Goal: Task Accomplishment & Management: Manage account settings

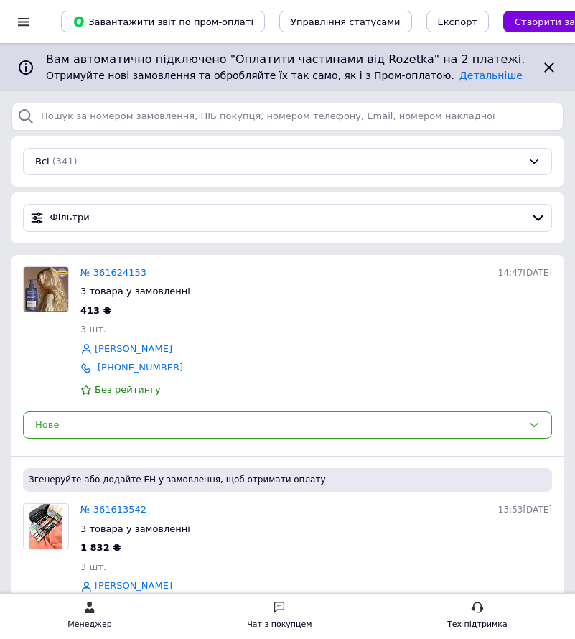
click at [17, 18] on div at bounding box center [23, 21] width 18 height 13
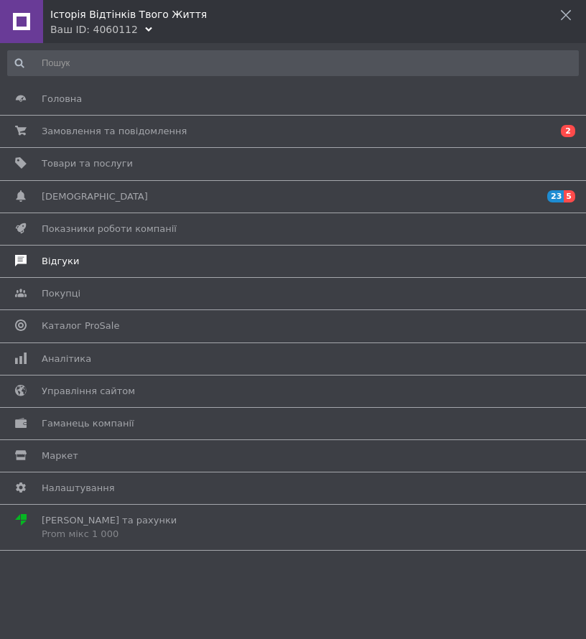
click at [88, 261] on span "Відгуки" at bounding box center [291, 261] width 498 height 13
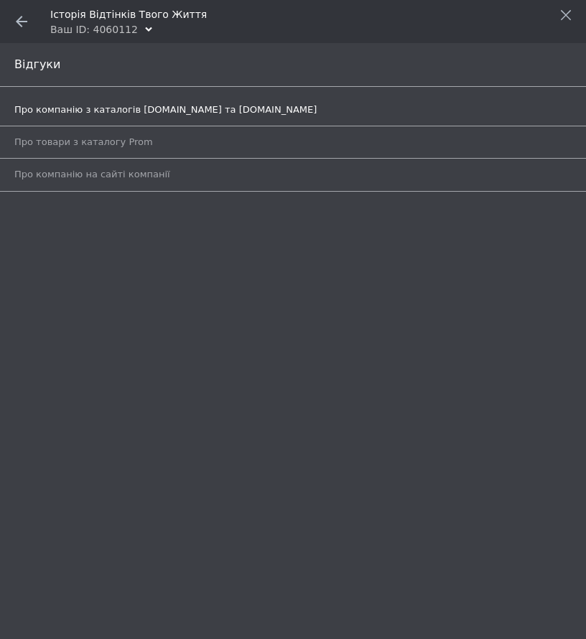
click at [172, 109] on span "Про компанію з каталогів [DOMAIN_NAME] та [DOMAIN_NAME]" at bounding box center [165, 109] width 302 height 13
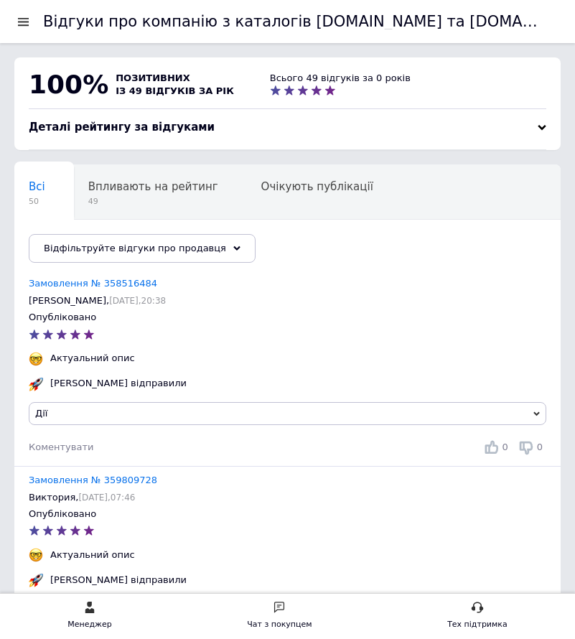
click at [14, 21] on div "Відгуки про компанію з каталогів [DOMAIN_NAME] та [DOMAIN_NAME]" at bounding box center [287, 21] width 575 height 43
click at [22, 24] on div at bounding box center [23, 21] width 18 height 13
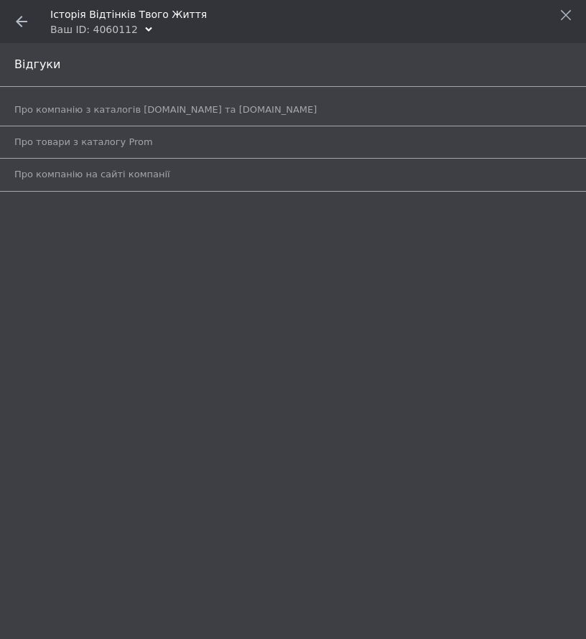
click at [24, 21] on use at bounding box center [21, 21] width 11 height 11
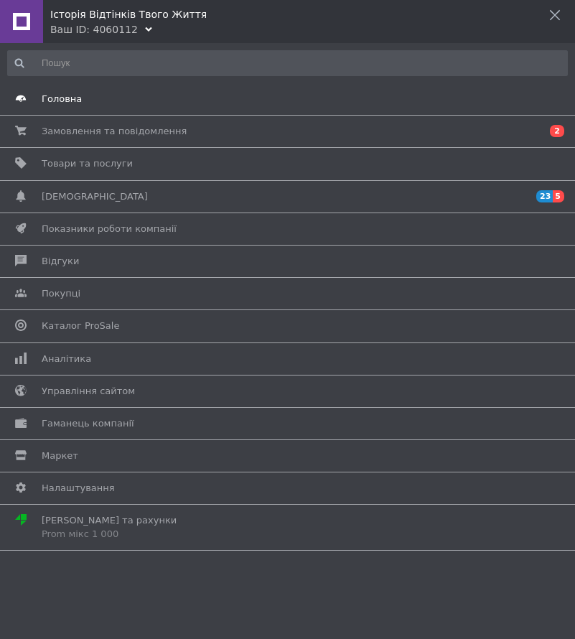
click at [179, 102] on span "Головна" at bounding box center [285, 99] width 487 height 13
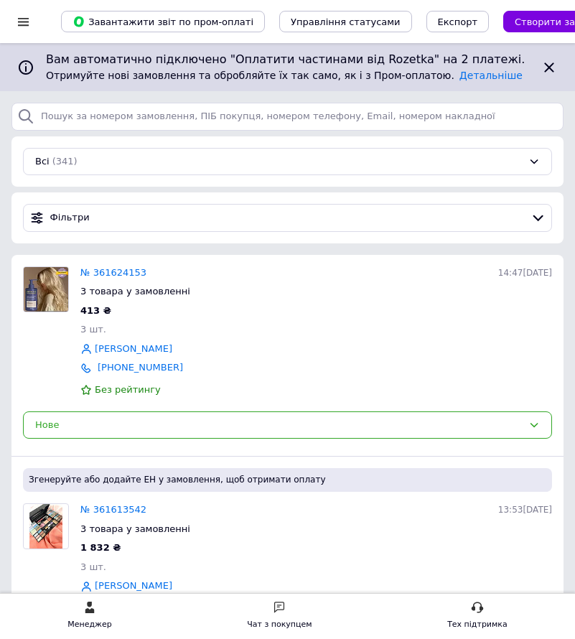
click at [29, 25] on div at bounding box center [23, 21] width 18 height 13
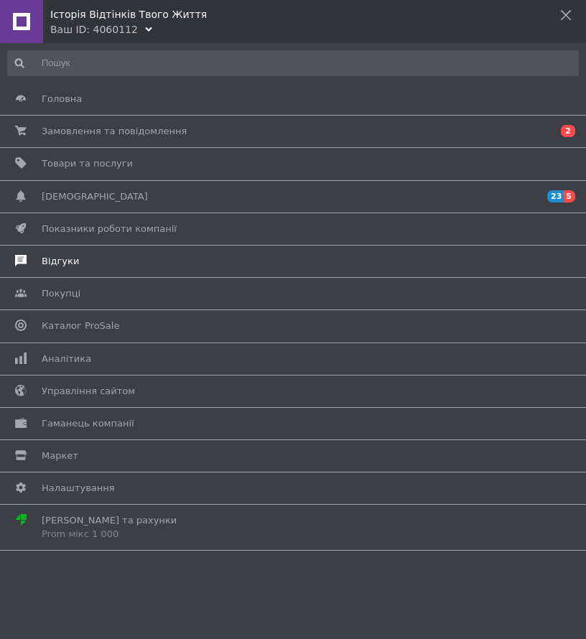
click at [79, 258] on span "Відгуки" at bounding box center [291, 261] width 498 height 13
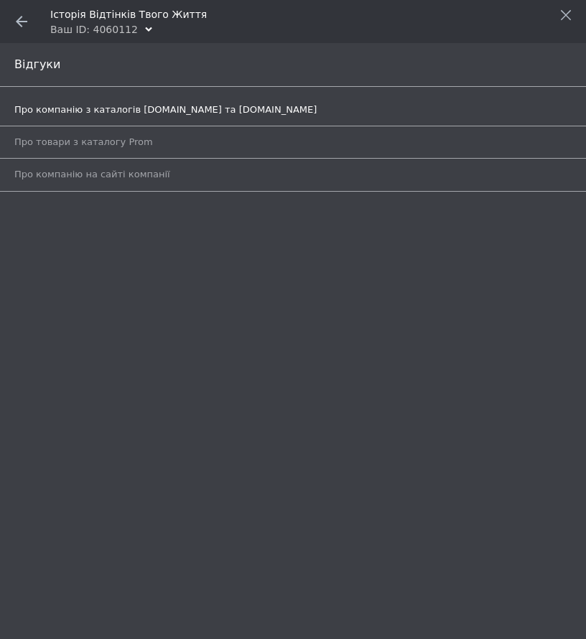
click at [176, 105] on span "Про компанію з каталогів [DOMAIN_NAME] та [DOMAIN_NAME]" at bounding box center [165, 109] width 302 height 13
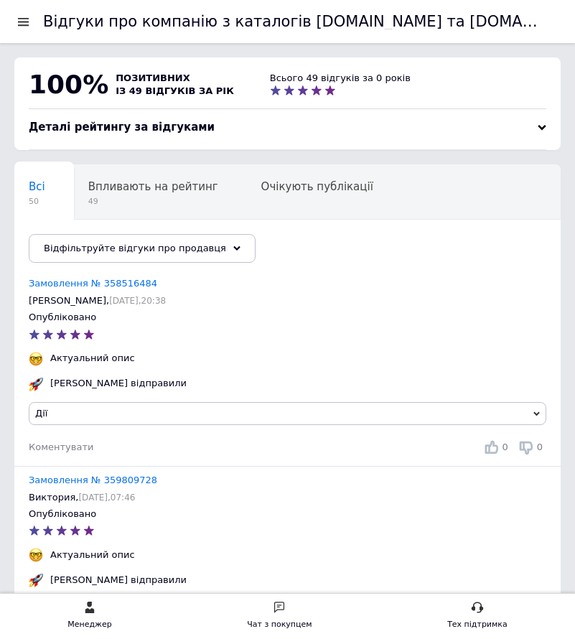
click at [22, 27] on div at bounding box center [23, 21] width 18 height 13
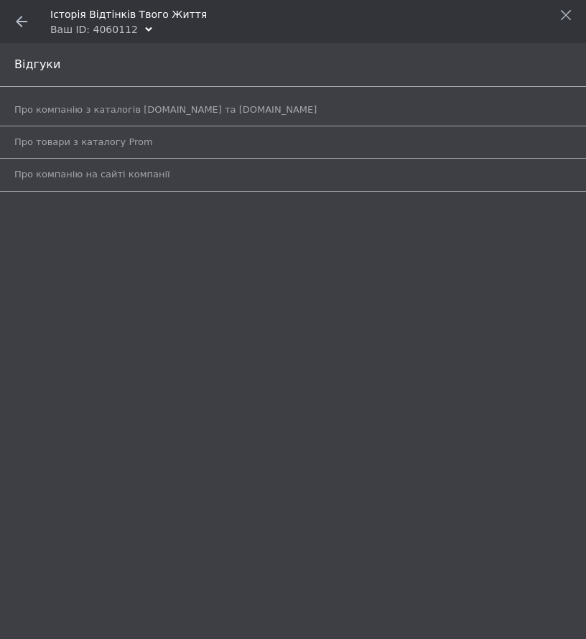
drag, startPoint x: 22, startPoint y: 19, endPoint x: 30, endPoint y: 35, distance: 17.7
click at [22, 19] on icon at bounding box center [21, 21] width 11 height 11
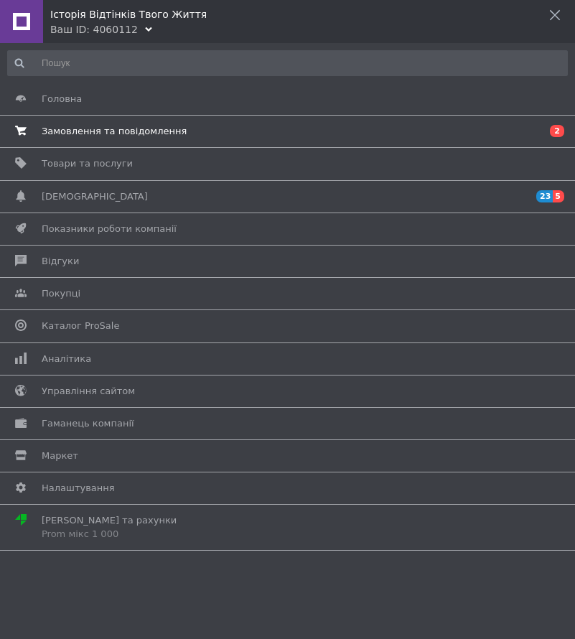
click at [74, 133] on span "Замовлення та повідомлення" at bounding box center [114, 131] width 145 height 13
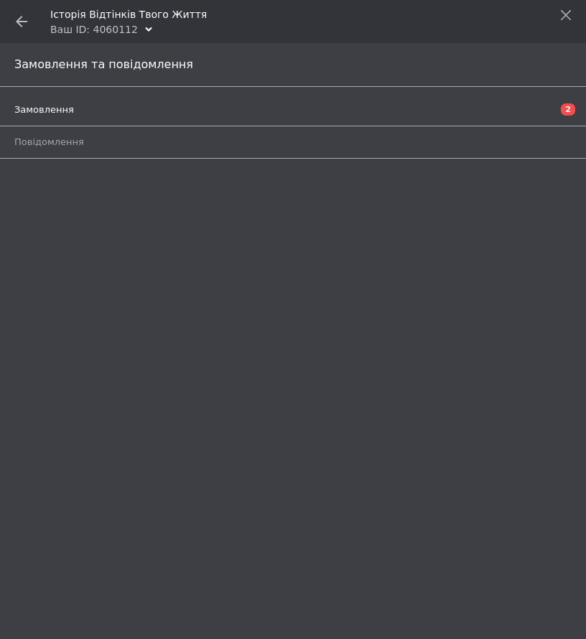
click at [161, 110] on span "Замовлення" at bounding box center [276, 109] width 525 height 13
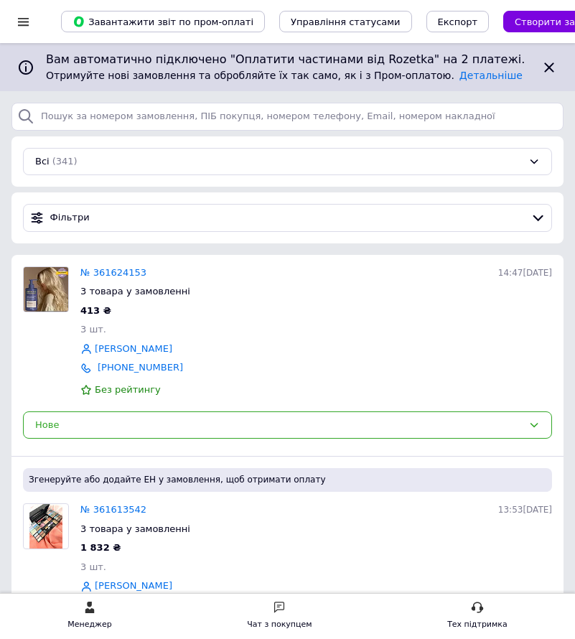
click at [22, 19] on div at bounding box center [23, 21] width 18 height 13
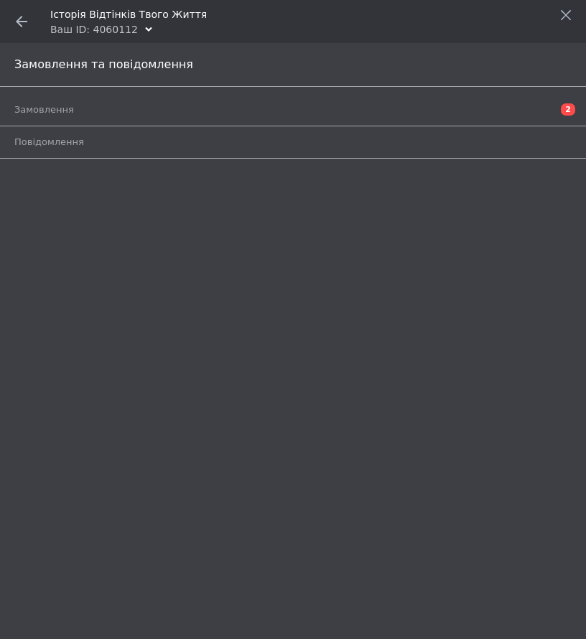
click at [18, 20] on use at bounding box center [21, 21] width 11 height 11
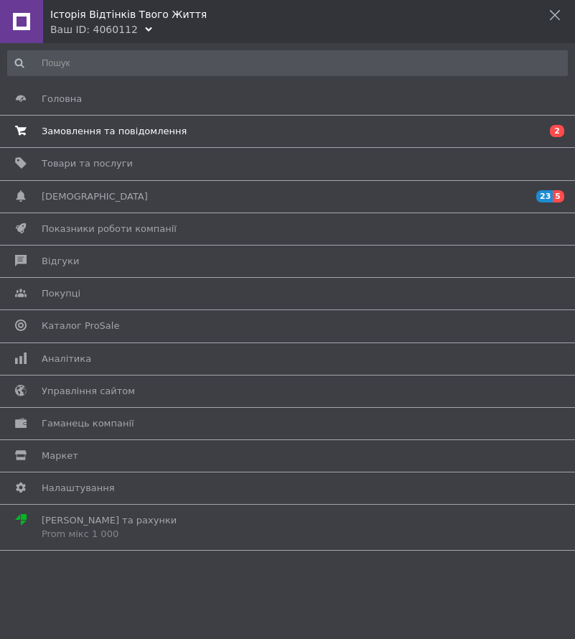
click at [84, 131] on span "Замовлення та повідомлення" at bounding box center [114, 131] width 145 height 13
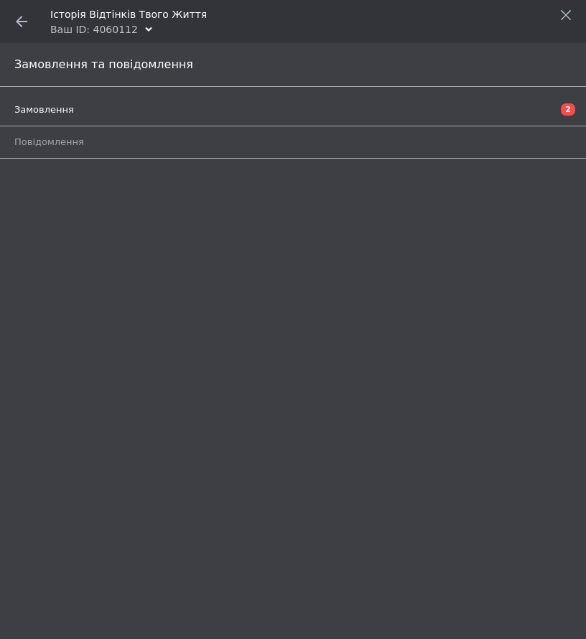
click at [134, 113] on span "Замовлення" at bounding box center [276, 109] width 525 height 13
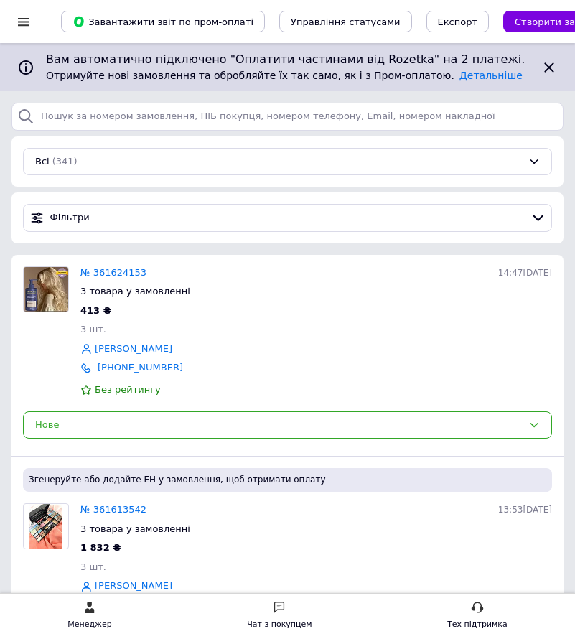
click at [23, 24] on div at bounding box center [23, 21] width 18 height 13
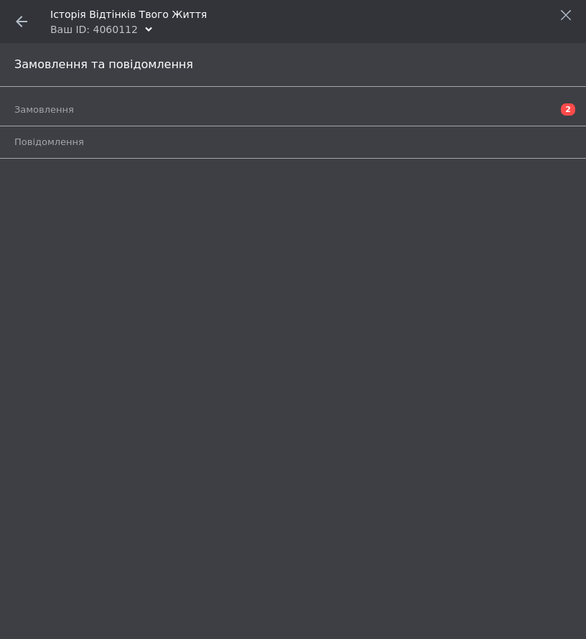
click at [18, 19] on use at bounding box center [21, 21] width 11 height 11
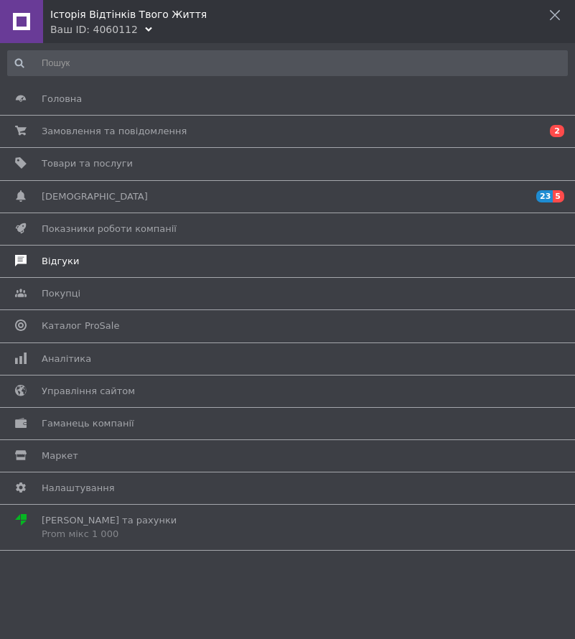
click at [89, 260] on span "Відгуки" at bounding box center [285, 261] width 487 height 13
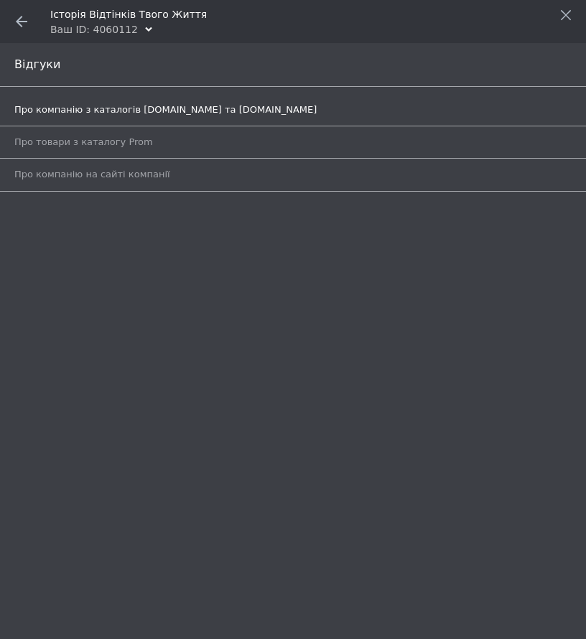
click at [211, 107] on span "Про компанію з каталогів [DOMAIN_NAME] та [DOMAIN_NAME]" at bounding box center [276, 109] width 525 height 13
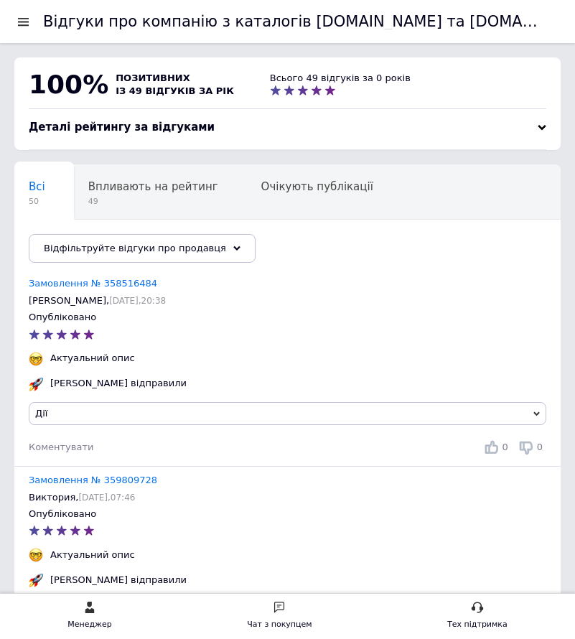
click at [26, 25] on div at bounding box center [23, 21] width 18 height 13
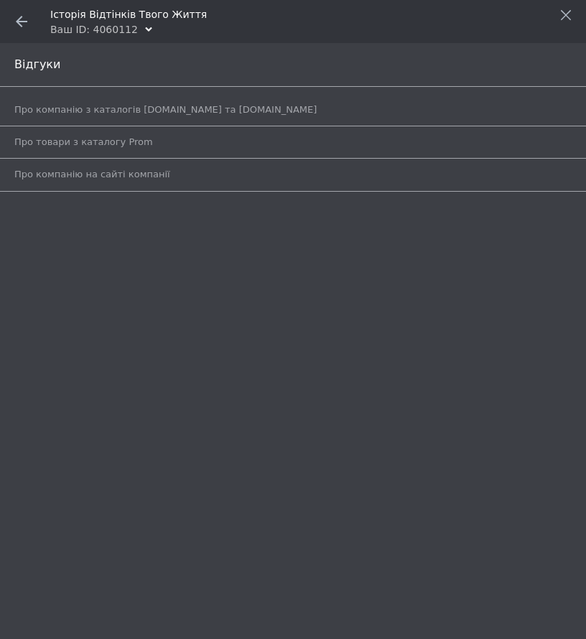
click at [24, 24] on icon at bounding box center [21, 21] width 11 height 11
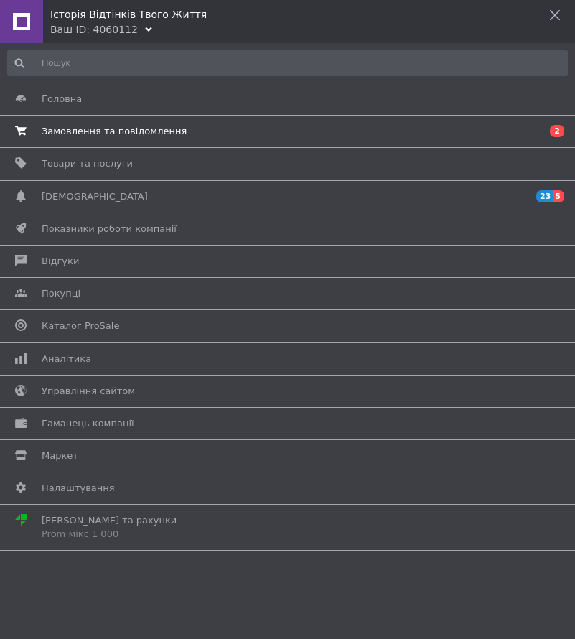
click at [147, 135] on span "Замовлення та повідомлення" at bounding box center [114, 131] width 145 height 13
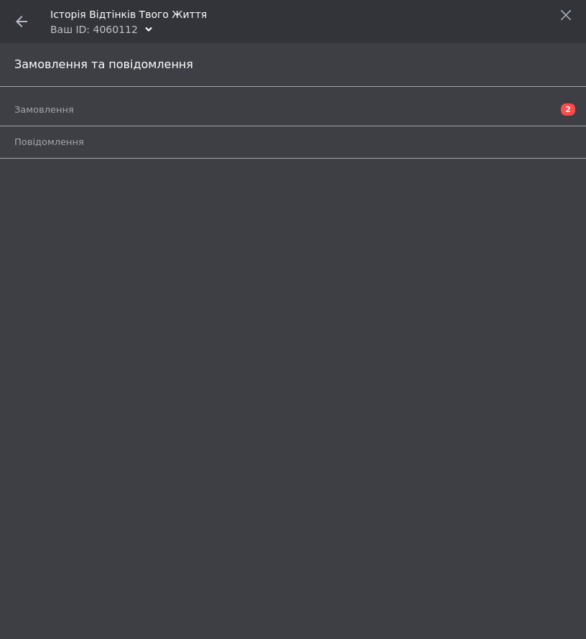
click at [22, 19] on icon at bounding box center [21, 21] width 11 height 11
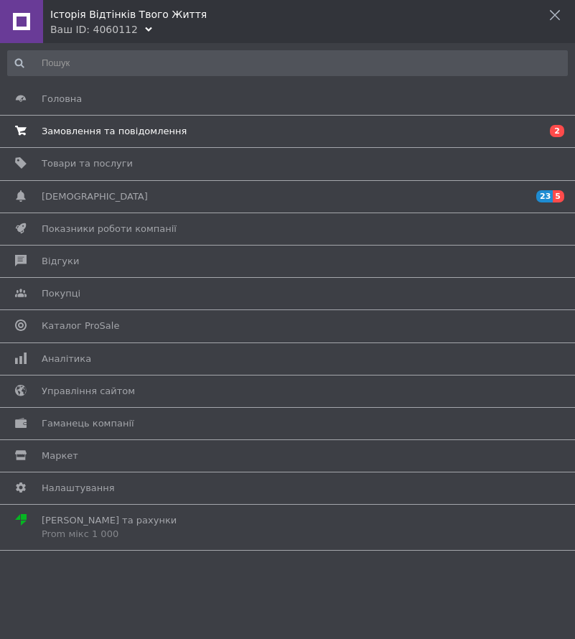
click at [183, 132] on span "Замовлення та повідомлення" at bounding box center [285, 131] width 487 height 13
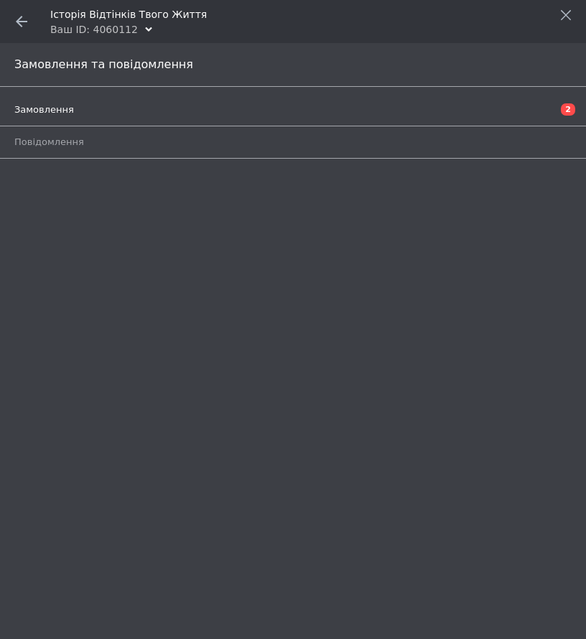
click at [136, 102] on link "Замовлення 2" at bounding box center [296, 110] width 564 height 24
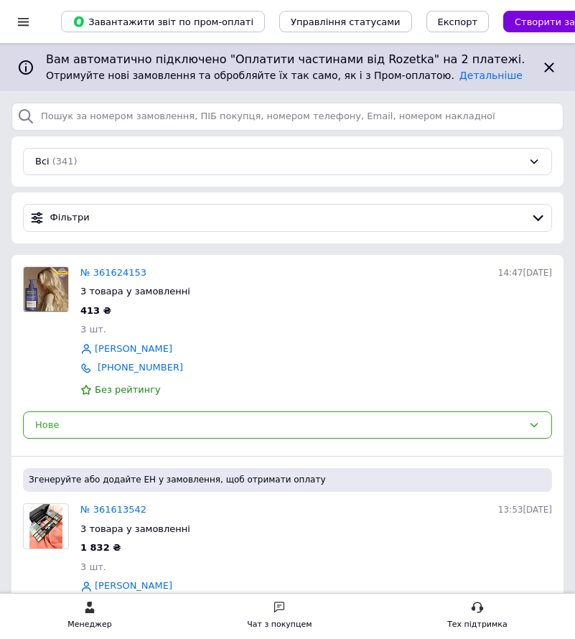
click at [18, 18] on div at bounding box center [23, 21] width 18 height 13
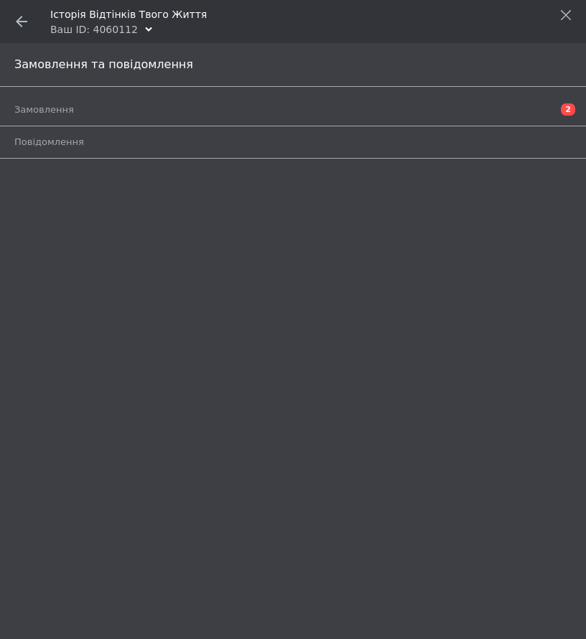
click at [18, 23] on use at bounding box center [21, 21] width 11 height 11
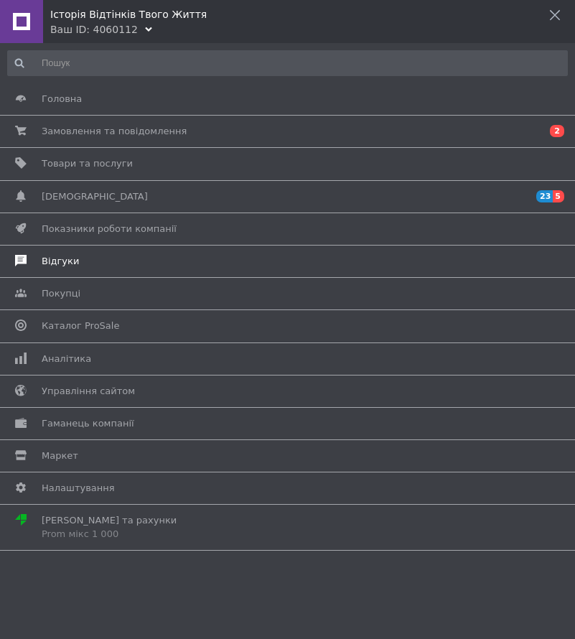
click at [87, 255] on span "Відгуки" at bounding box center [285, 261] width 487 height 13
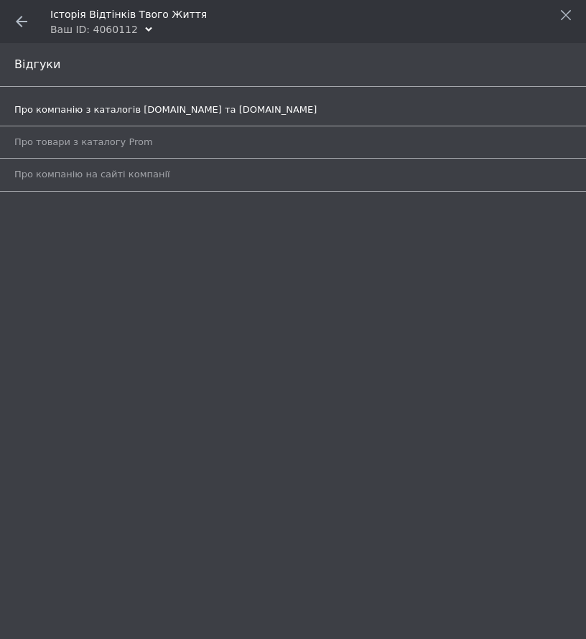
click at [155, 108] on span "Про компанію з каталогів [DOMAIN_NAME] та [DOMAIN_NAME]" at bounding box center [165, 109] width 302 height 13
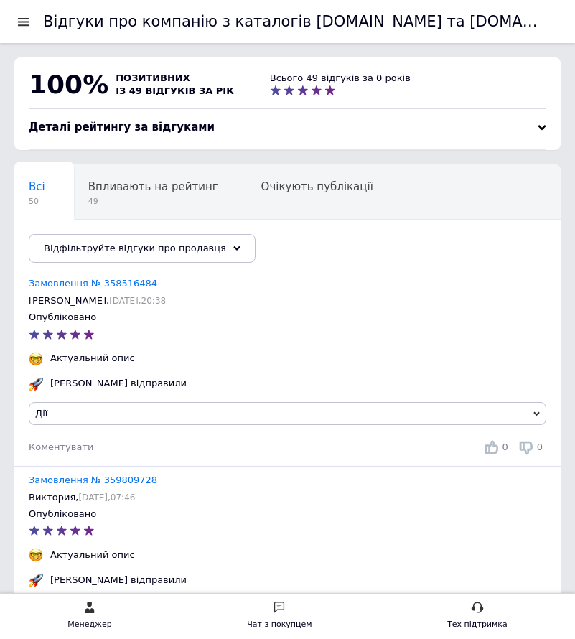
click at [27, 27] on div at bounding box center [23, 21] width 18 height 13
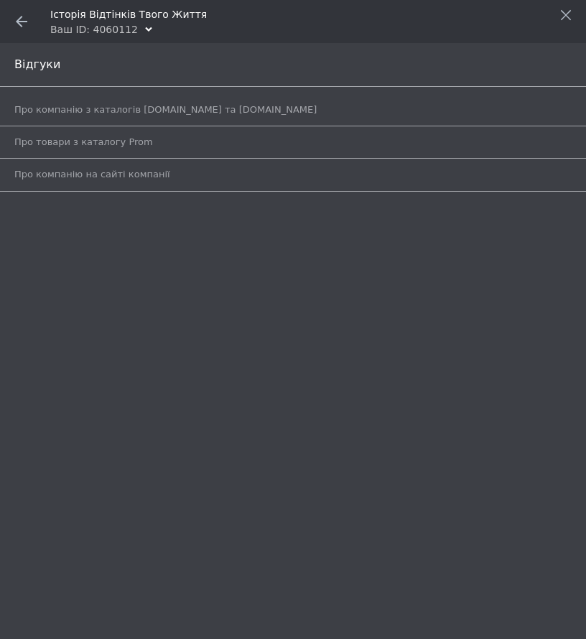
click at [22, 21] on use at bounding box center [21, 21] width 11 height 11
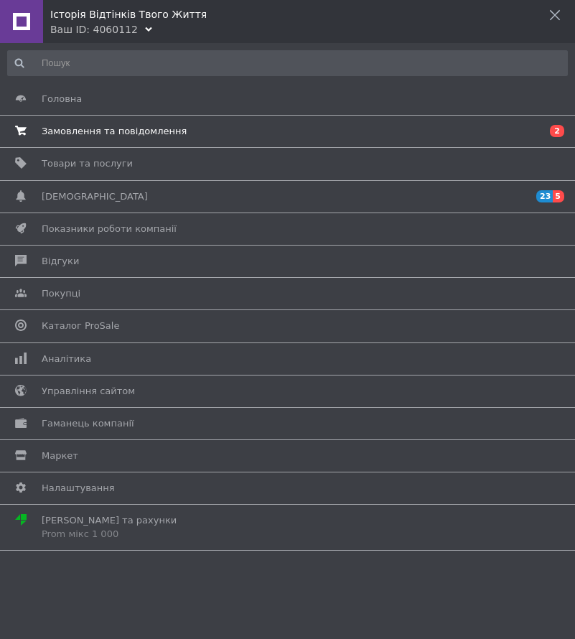
click at [66, 127] on span "Замовлення та повідомлення" at bounding box center [114, 131] width 145 height 13
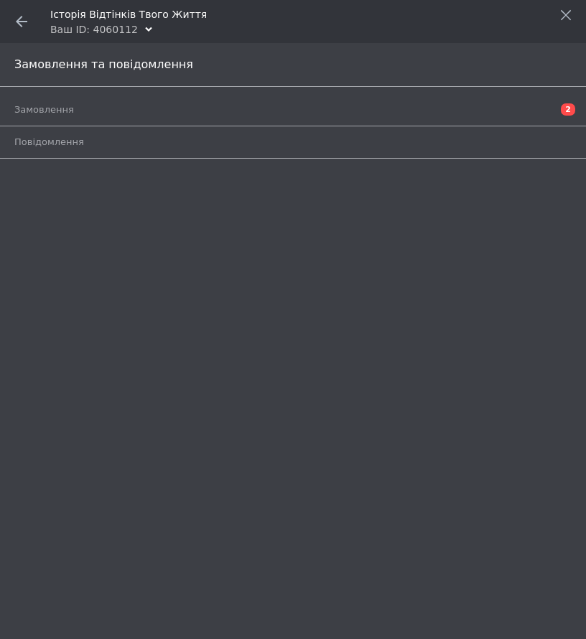
drag, startPoint x: 241, startPoint y: 106, endPoint x: 314, endPoint y: 88, distance: 75.6
click at [241, 106] on span "Замовлення" at bounding box center [276, 109] width 525 height 13
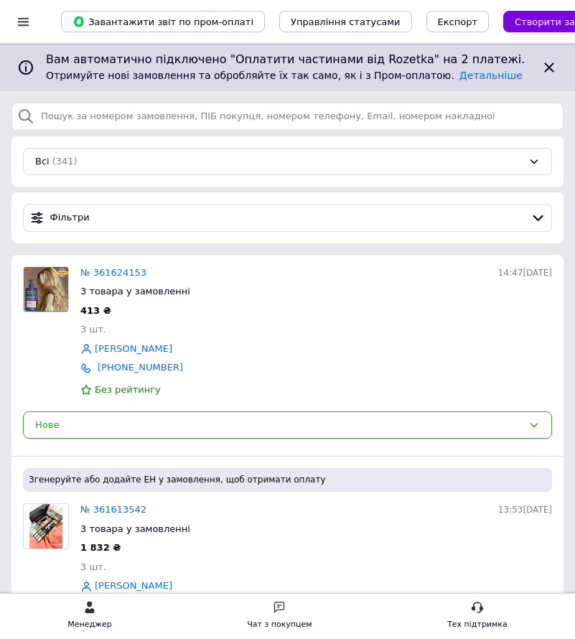
click at [22, 25] on div at bounding box center [23, 21] width 18 height 13
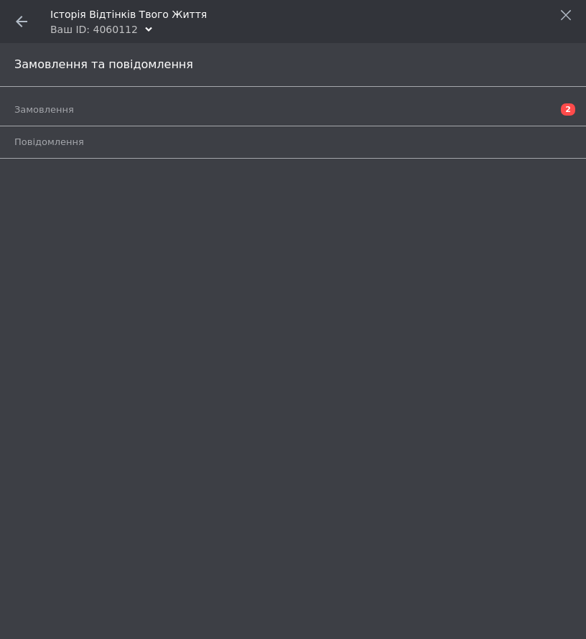
click at [24, 19] on icon at bounding box center [21, 21] width 11 height 11
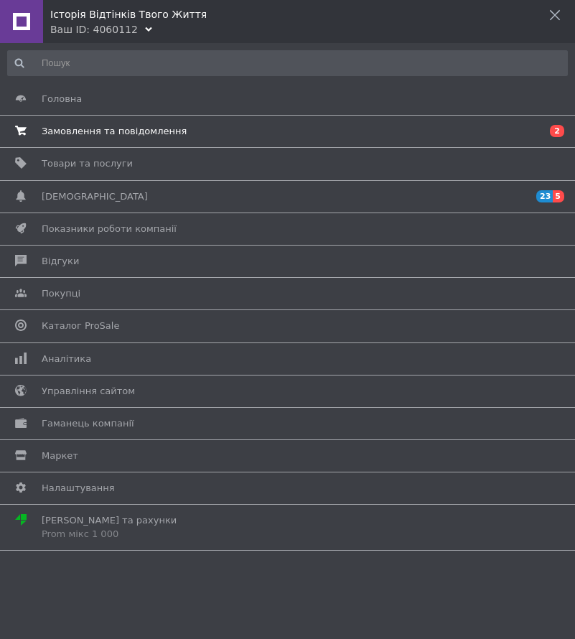
click at [65, 133] on span "Замовлення та повідомлення" at bounding box center [114, 131] width 145 height 13
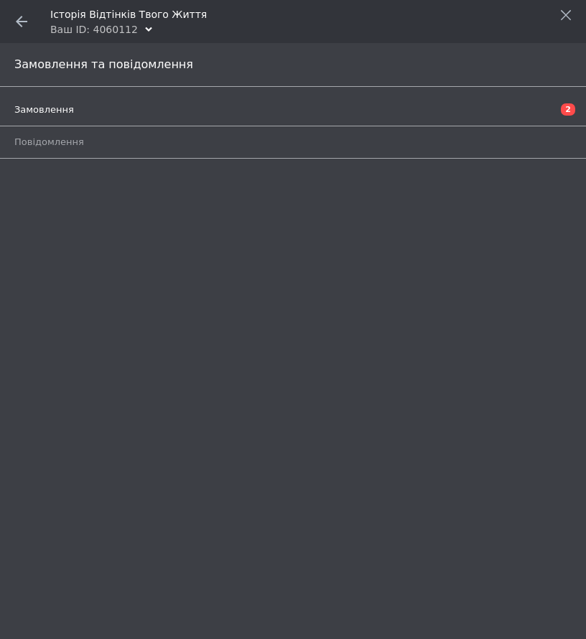
click at [127, 104] on span "Замовлення" at bounding box center [276, 109] width 525 height 13
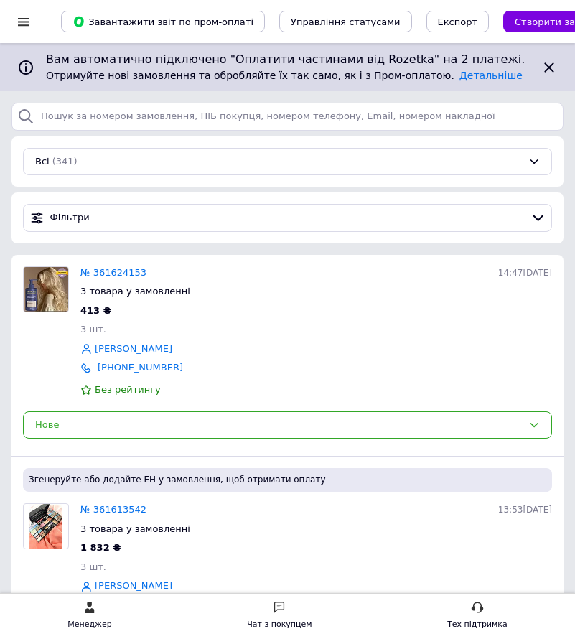
click at [19, 22] on div at bounding box center [23, 21] width 18 height 13
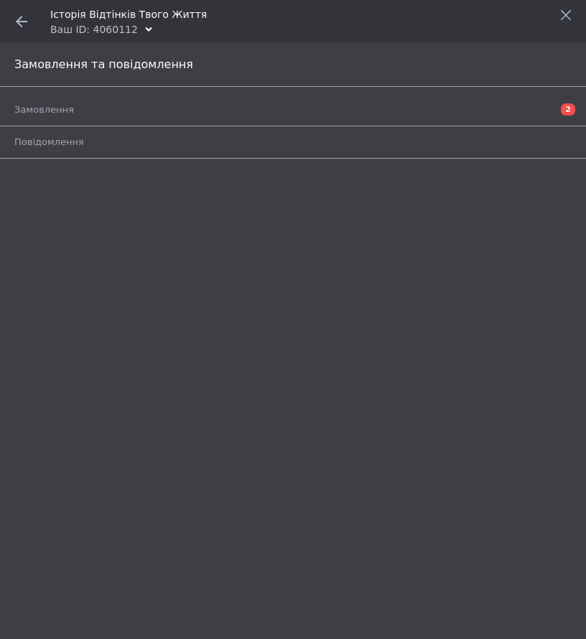
click at [24, 25] on icon at bounding box center [21, 21] width 11 height 11
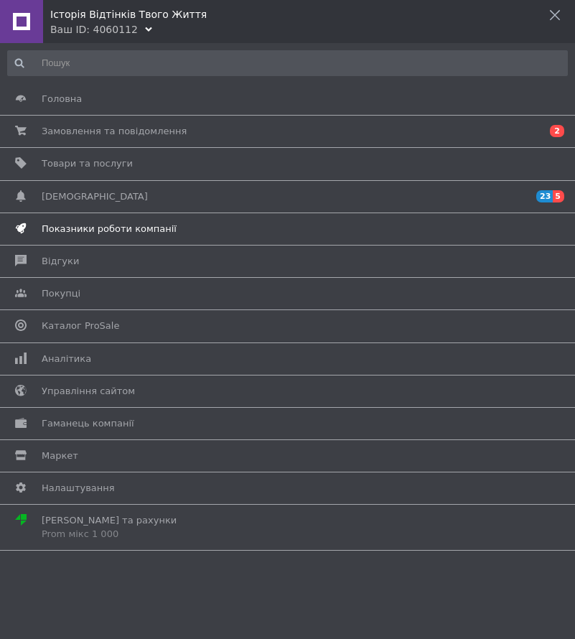
scroll to position [72, 0]
click at [131, 263] on span "Відгуки" at bounding box center [285, 261] width 487 height 13
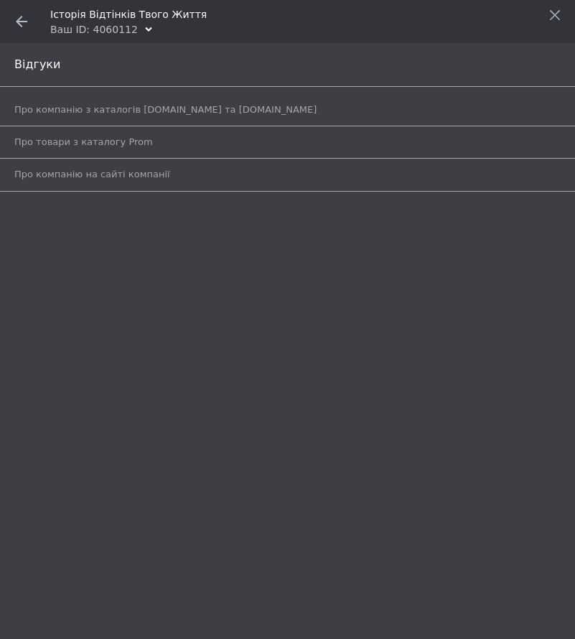
scroll to position [0, 0]
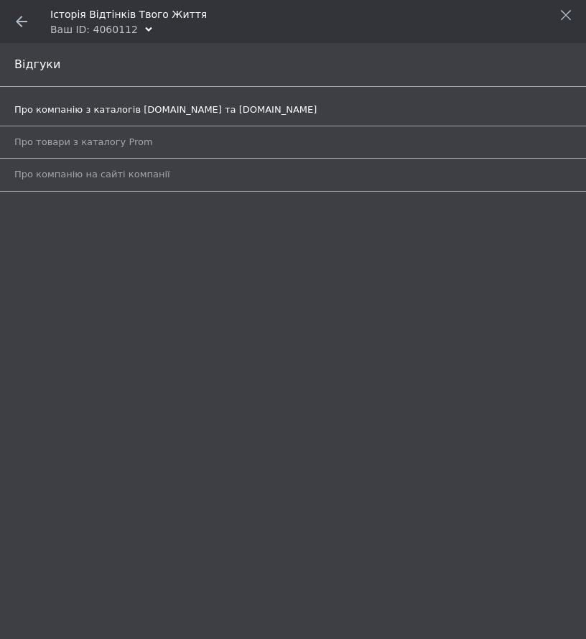
click at [135, 108] on span "Про компанію з каталогів [DOMAIN_NAME] та [DOMAIN_NAME]" at bounding box center [165, 109] width 302 height 13
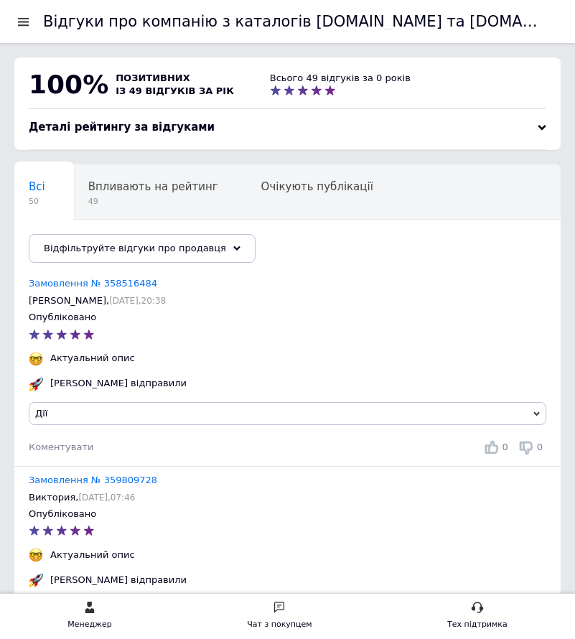
click at [22, 22] on div at bounding box center [23, 21] width 18 height 13
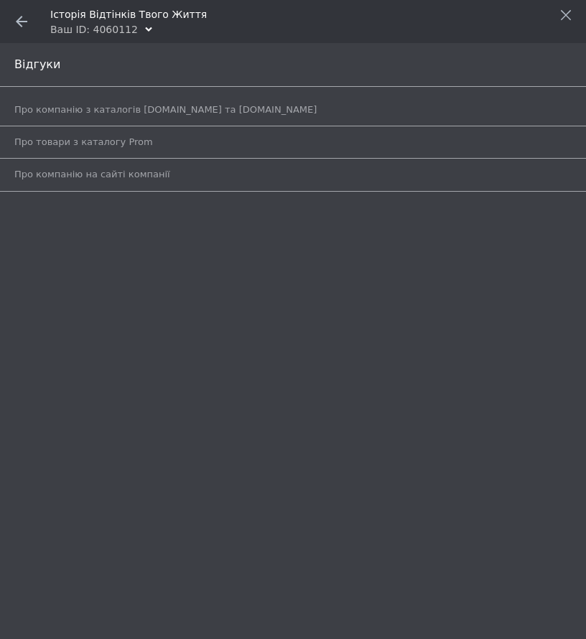
drag, startPoint x: 32, startPoint y: 22, endPoint x: 551, endPoint y: 17, distance: 519.1
click at [32, 21] on span at bounding box center [21, 21] width 43 height 43
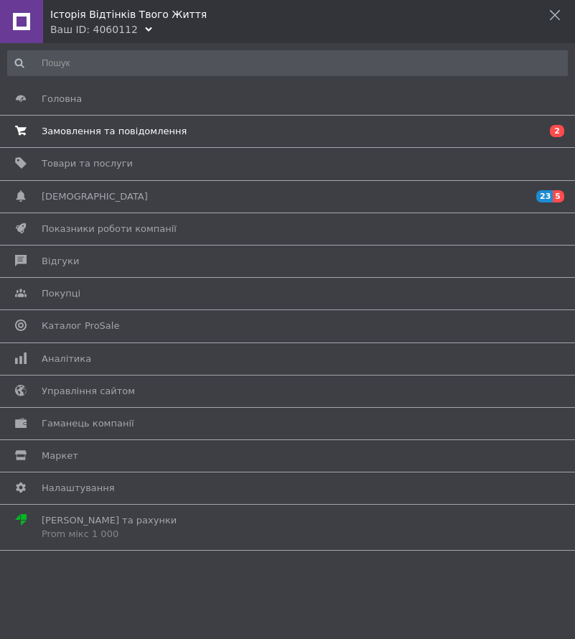
click at [121, 126] on span "Замовлення та повідомлення" at bounding box center [114, 131] width 145 height 13
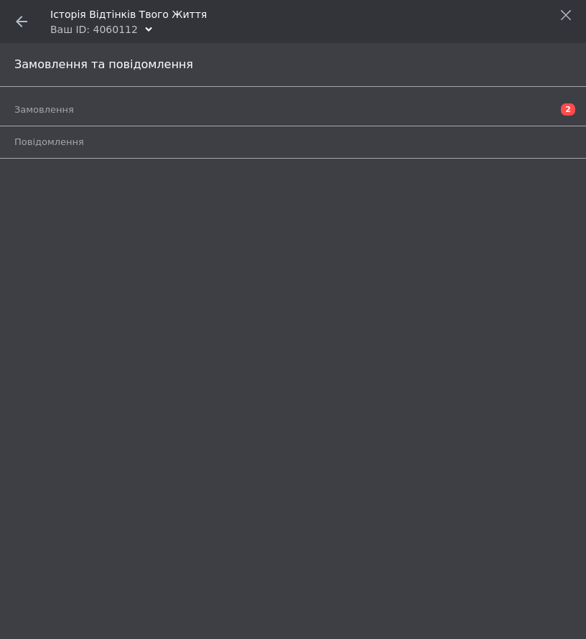
click at [19, 15] on span at bounding box center [21, 21] width 43 height 43
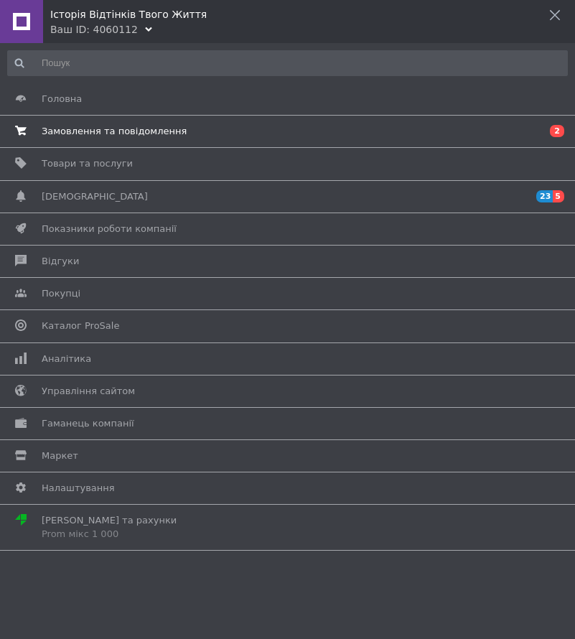
click at [255, 135] on span "Замовлення та повідомлення" at bounding box center [285, 131] width 487 height 13
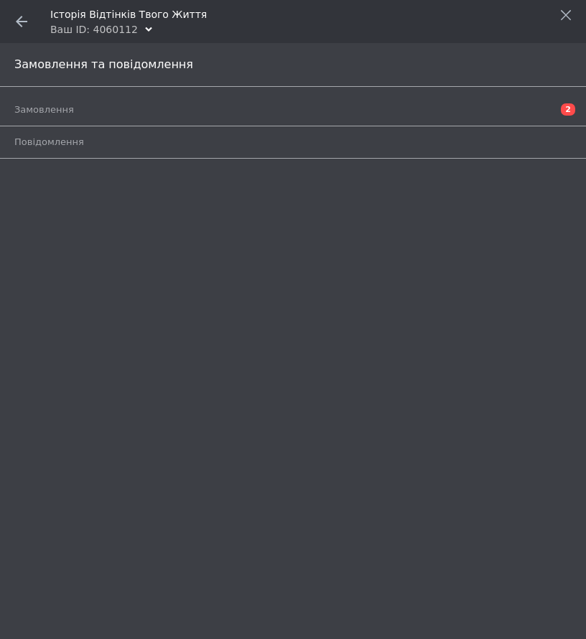
click at [113, 106] on span "Замовлення" at bounding box center [276, 109] width 525 height 13
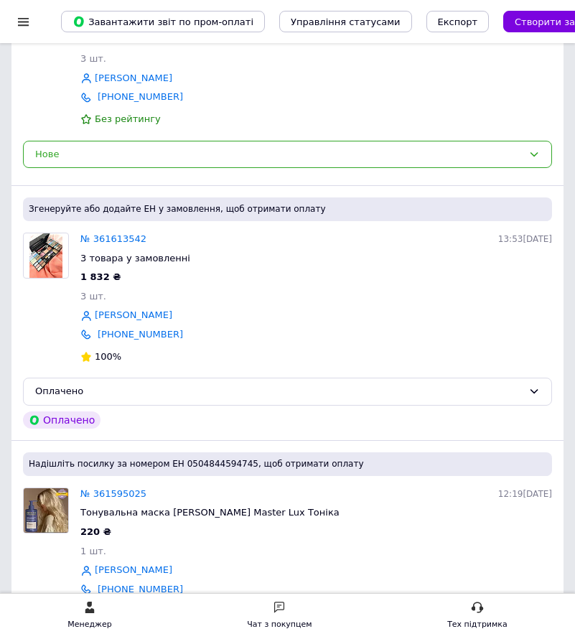
scroll to position [287, 0]
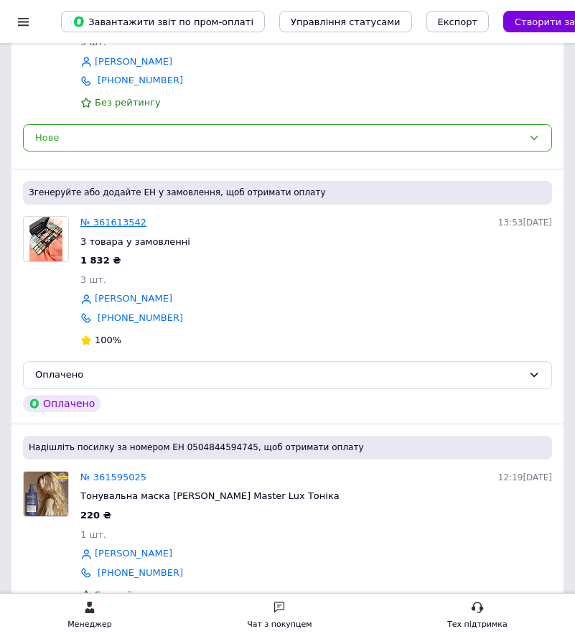
click at [110, 224] on link "№ 361613542" at bounding box center [113, 222] width 66 height 11
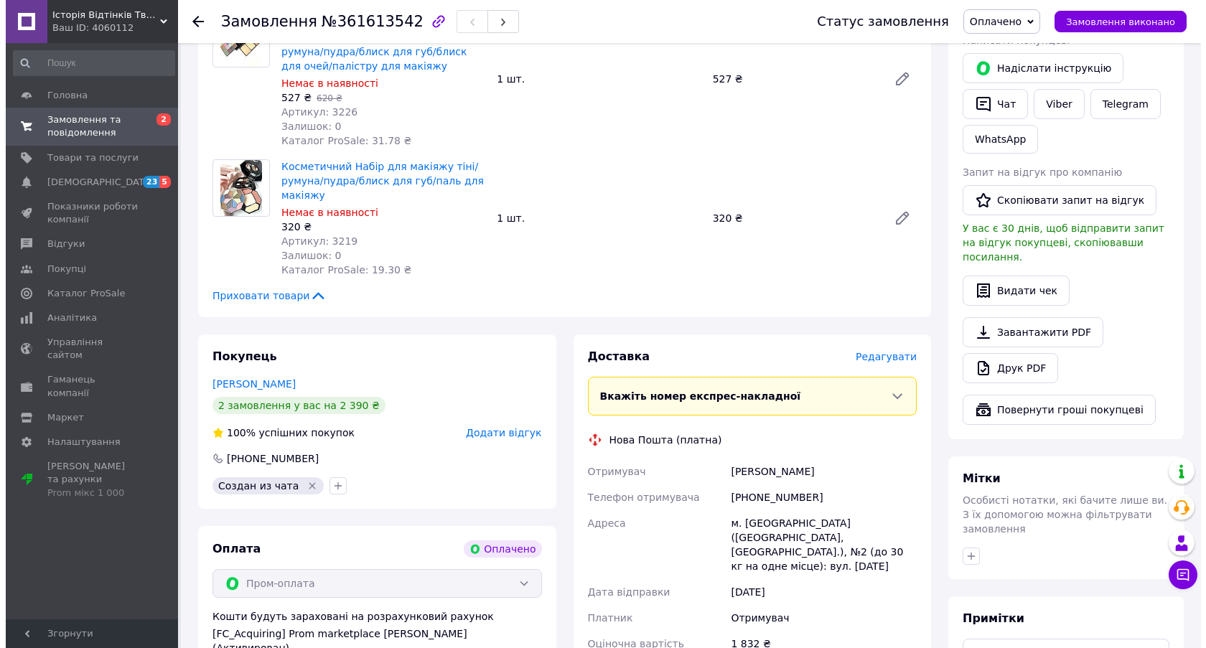
scroll to position [646, 0]
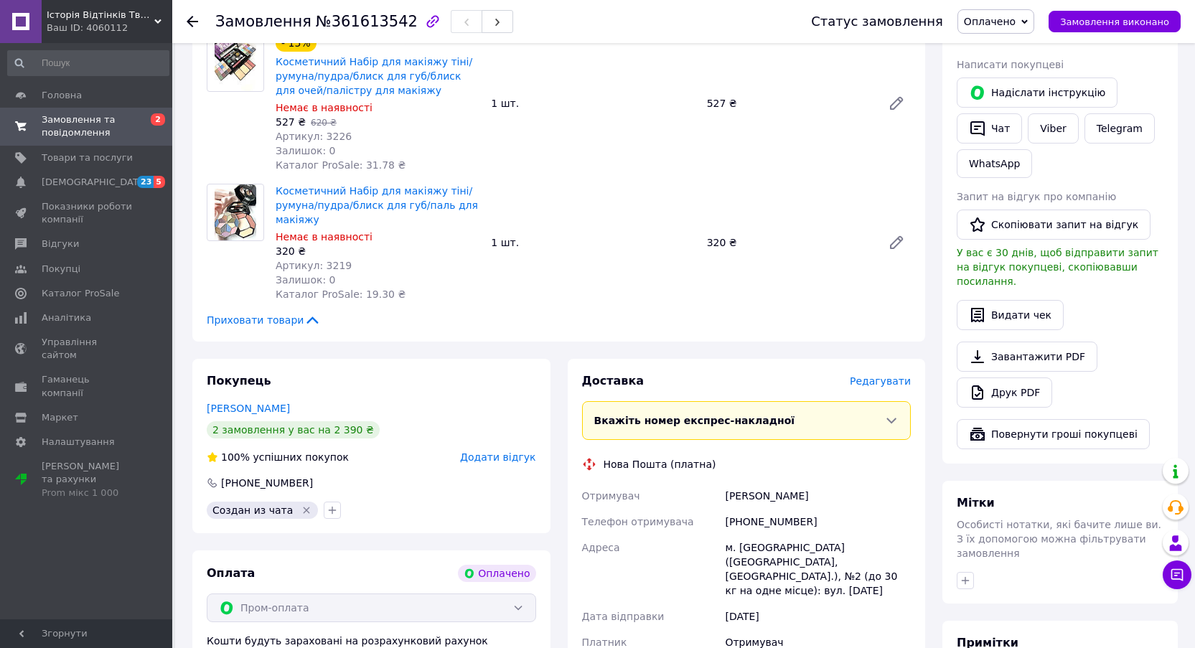
click at [585, 375] on span "Редагувати" at bounding box center [880, 380] width 61 height 11
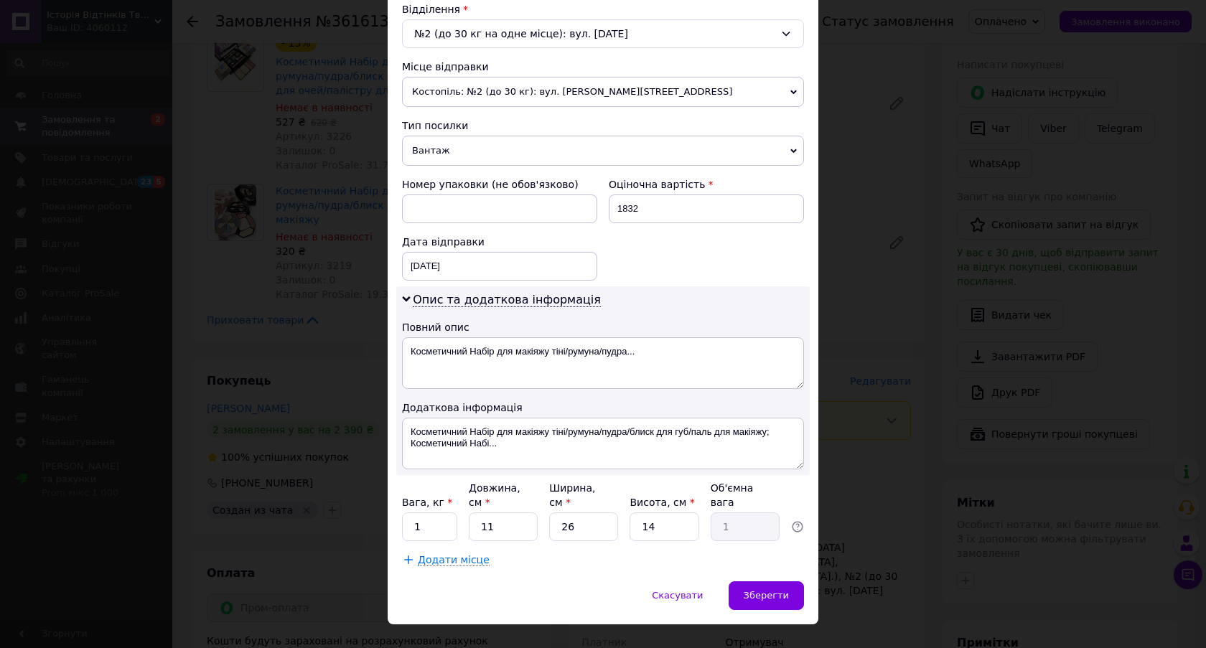
scroll to position [466, 0]
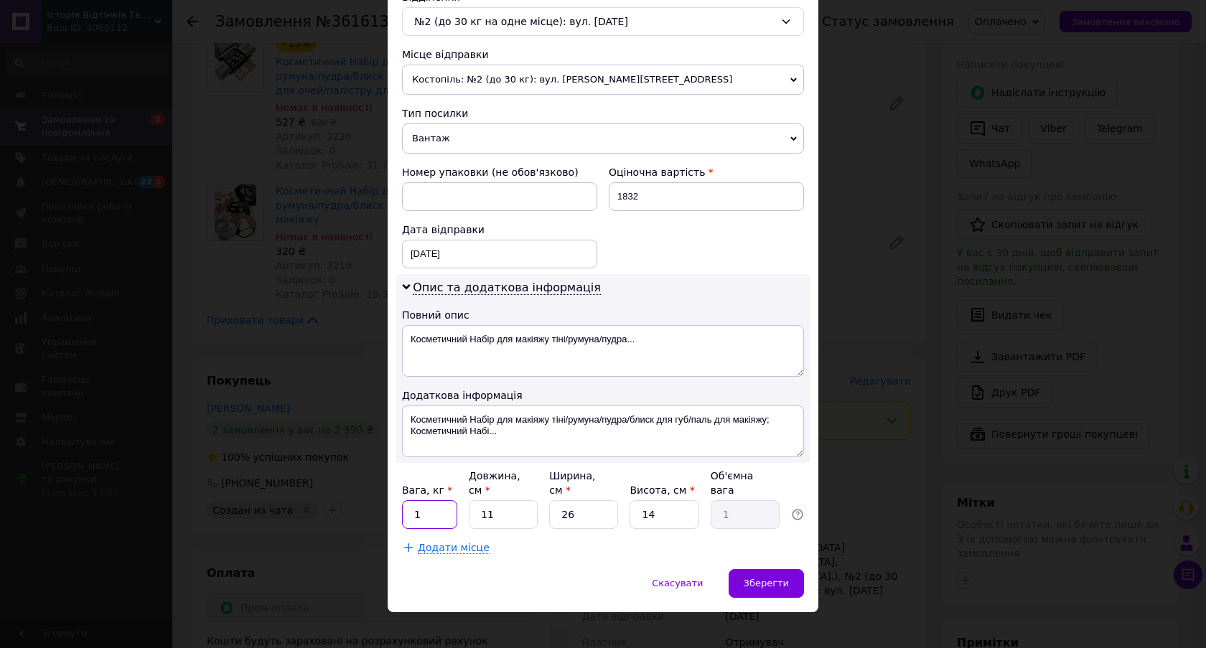
click at [429, 502] on input "1" at bounding box center [429, 514] width 55 height 29
type input "2"
click at [490, 502] on input "11" at bounding box center [503, 514] width 69 height 29
type input "1"
type input "0.1"
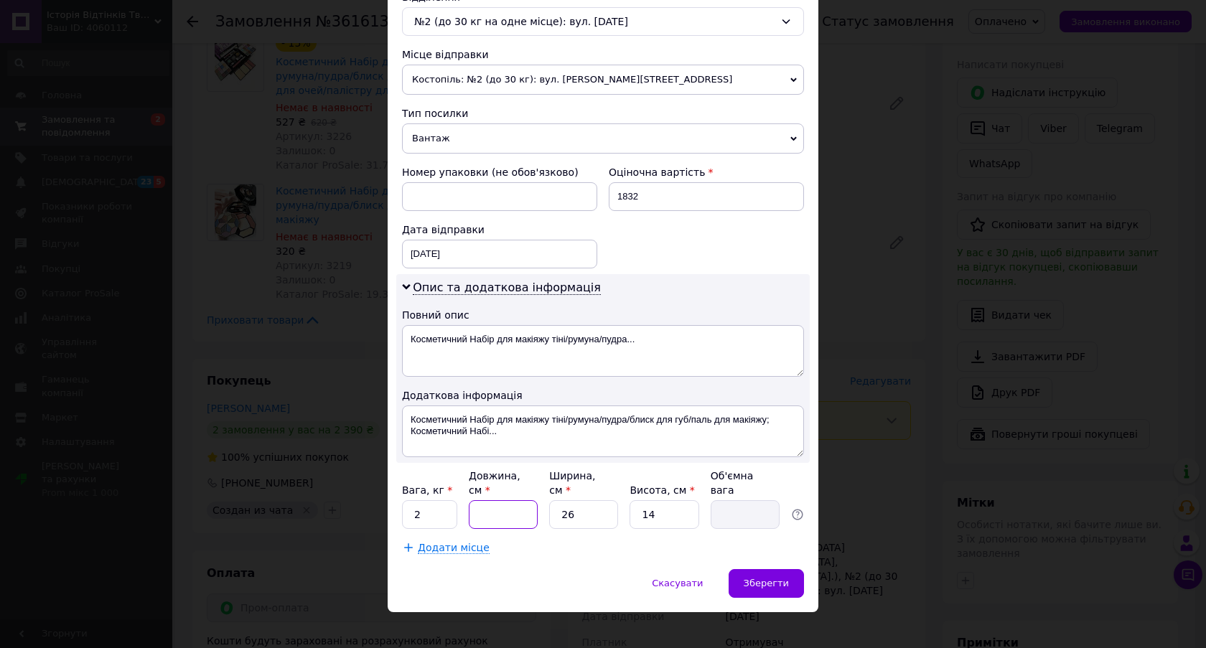
type input "2"
type input "0.18"
type input "20"
type input "1.82"
type input "20"
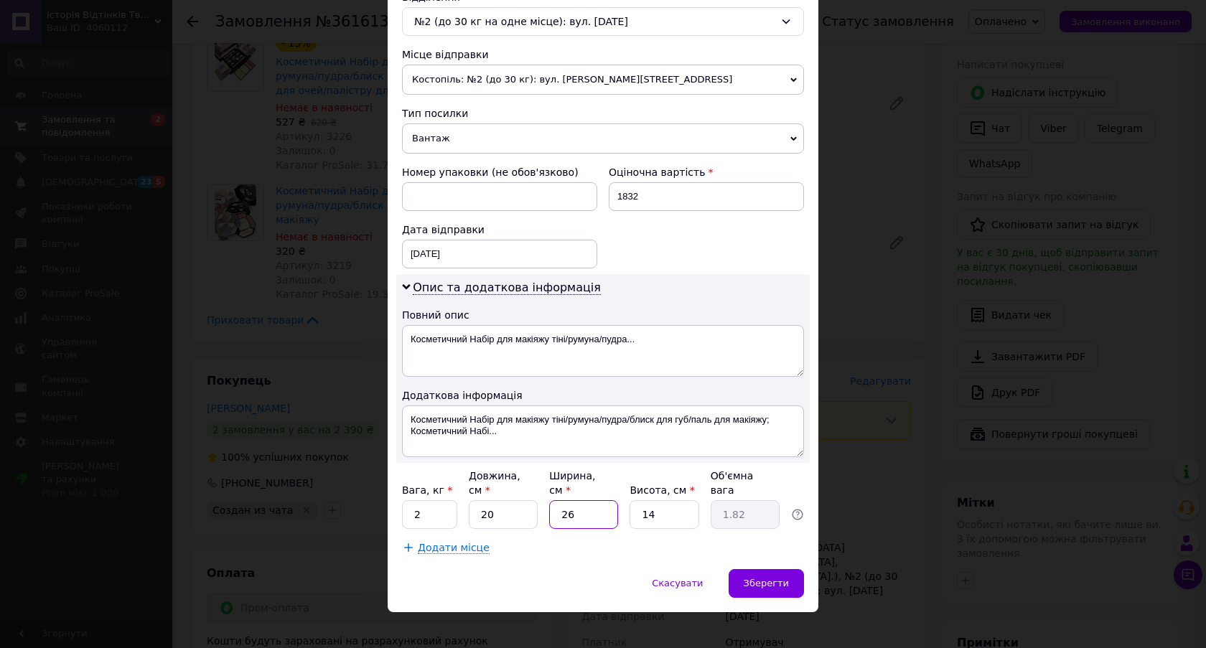
click at [572, 500] on input "26" at bounding box center [583, 514] width 69 height 29
type input "2"
type input "0.14"
type input "20"
type input "1.4"
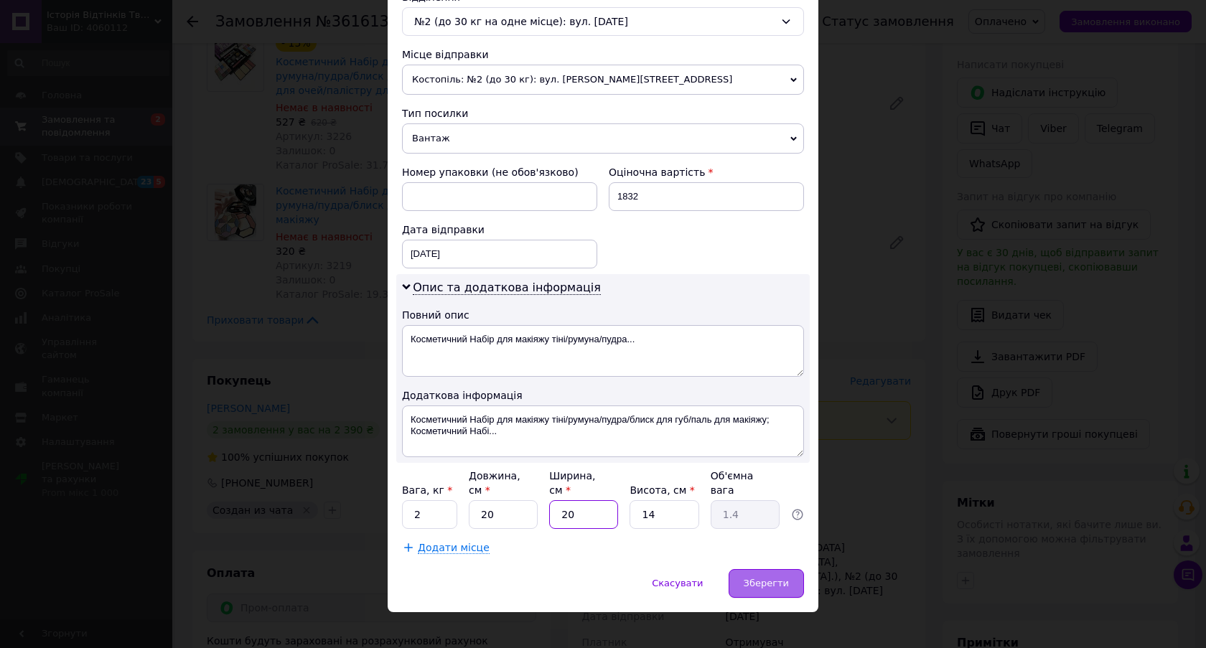
type input "20"
click at [585, 578] on span "Зберегти" at bounding box center [766, 583] width 45 height 11
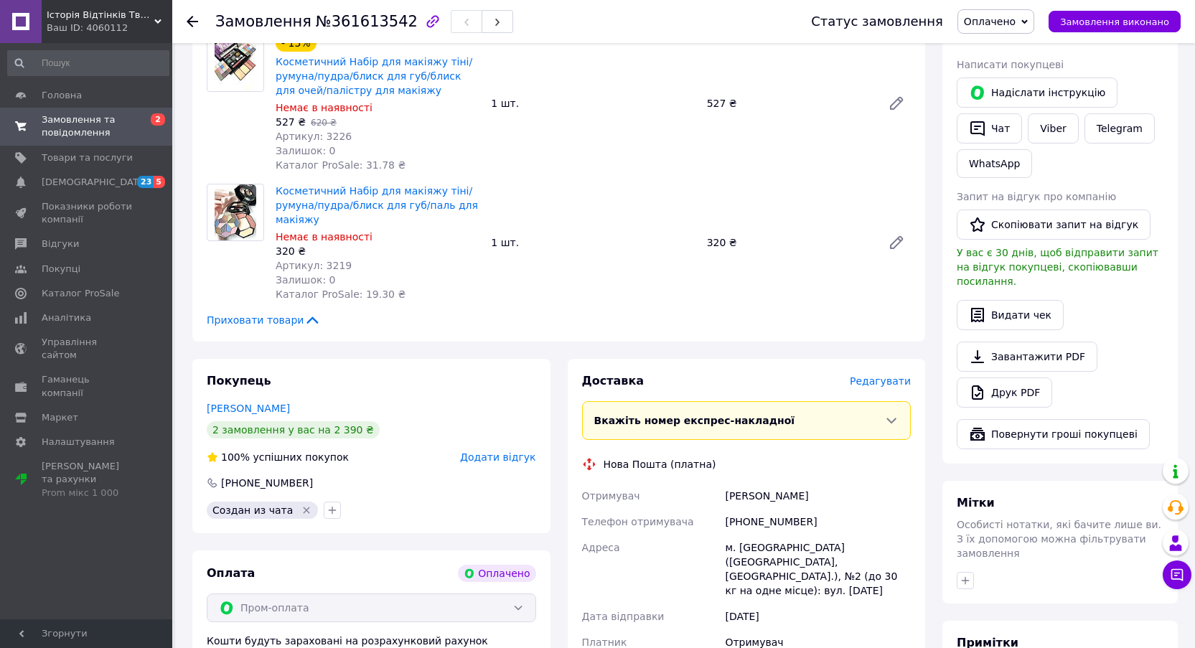
click at [585, 375] on span "Редагувати" at bounding box center [880, 380] width 61 height 11
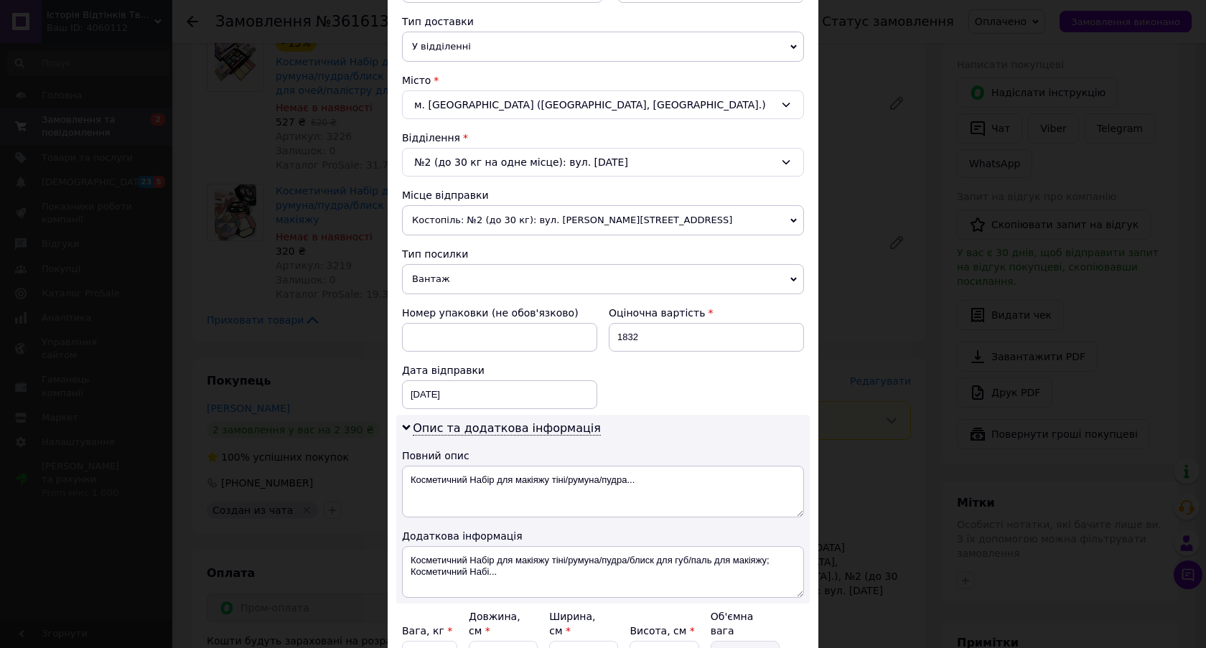
scroll to position [359, 0]
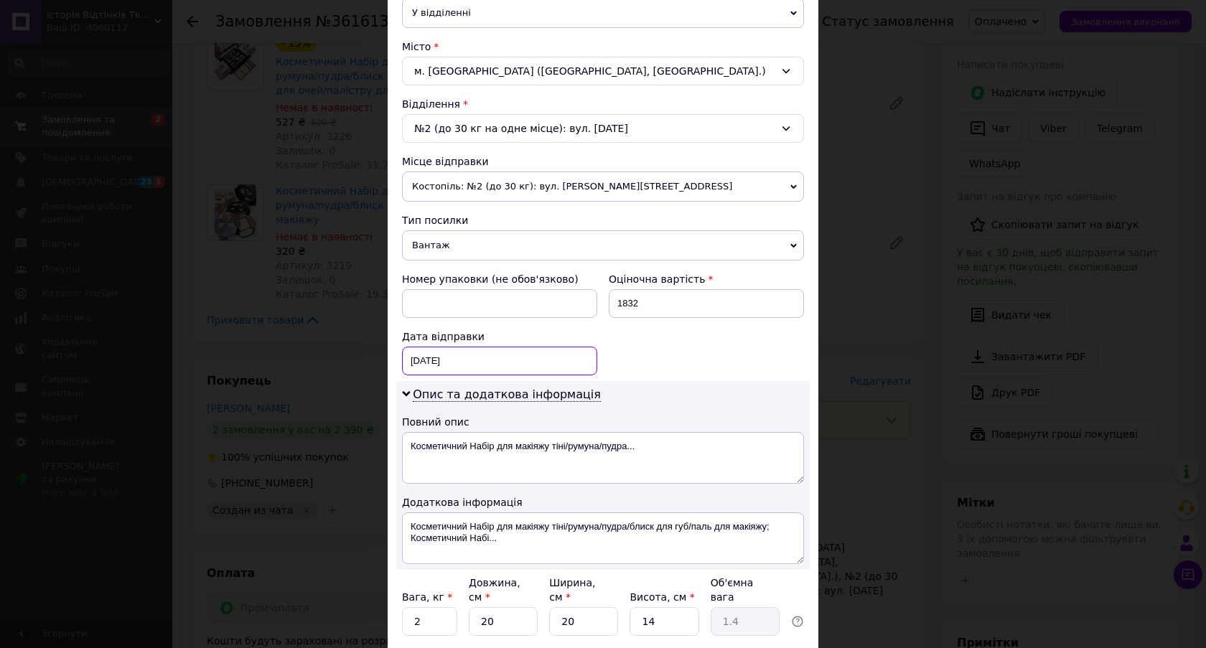
click at [465, 357] on div "[DATE] < 2025 > < Сентябрь > Пн Вт Ср Чт Пт Сб Вс 1 2 3 4 5 6 7 8 9 10 11 12 13…" at bounding box center [499, 361] width 195 height 29
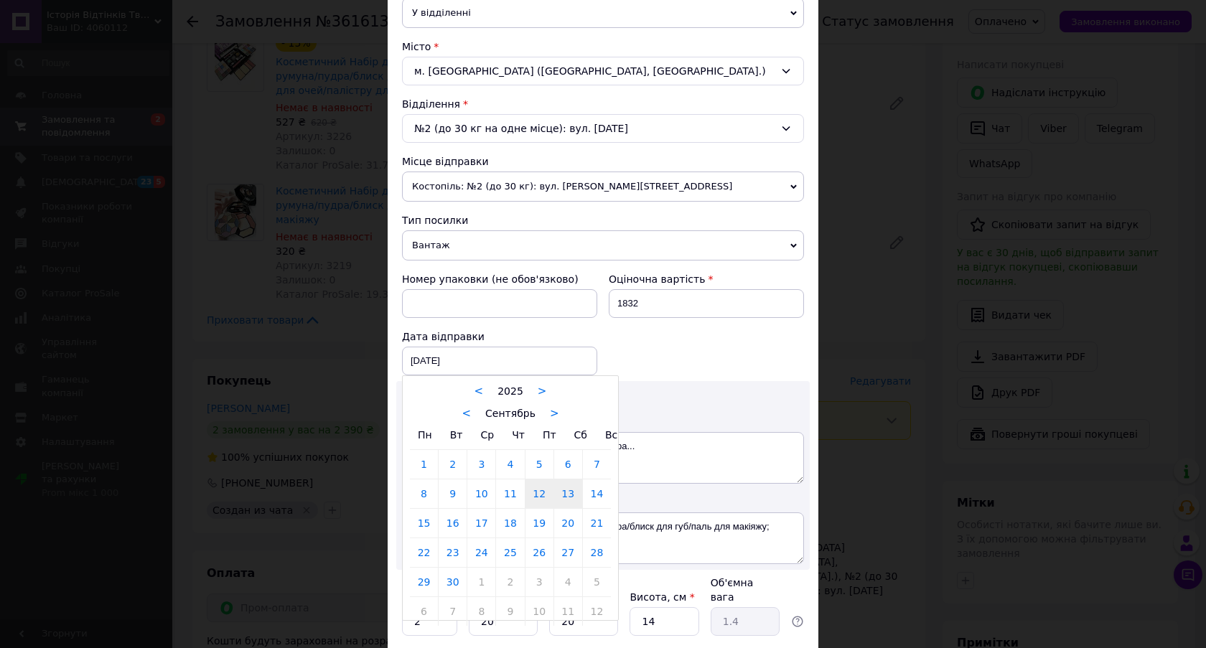
click at [567, 489] on link "13" at bounding box center [568, 494] width 28 height 29
type input "[DATE]"
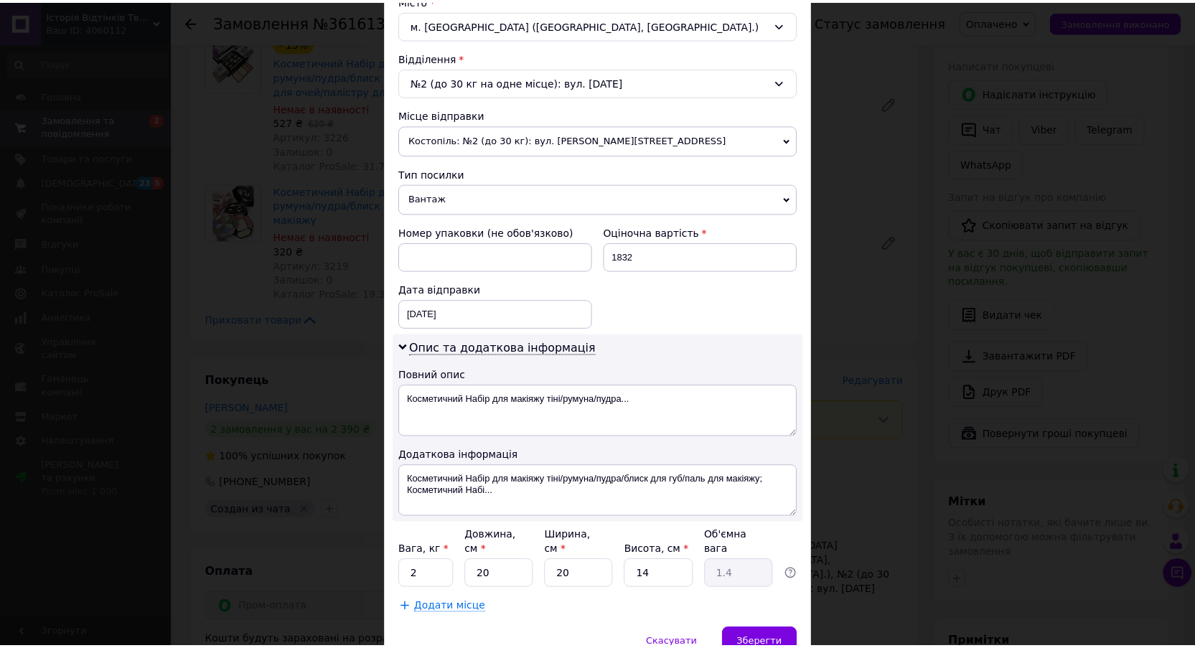
scroll to position [466, 0]
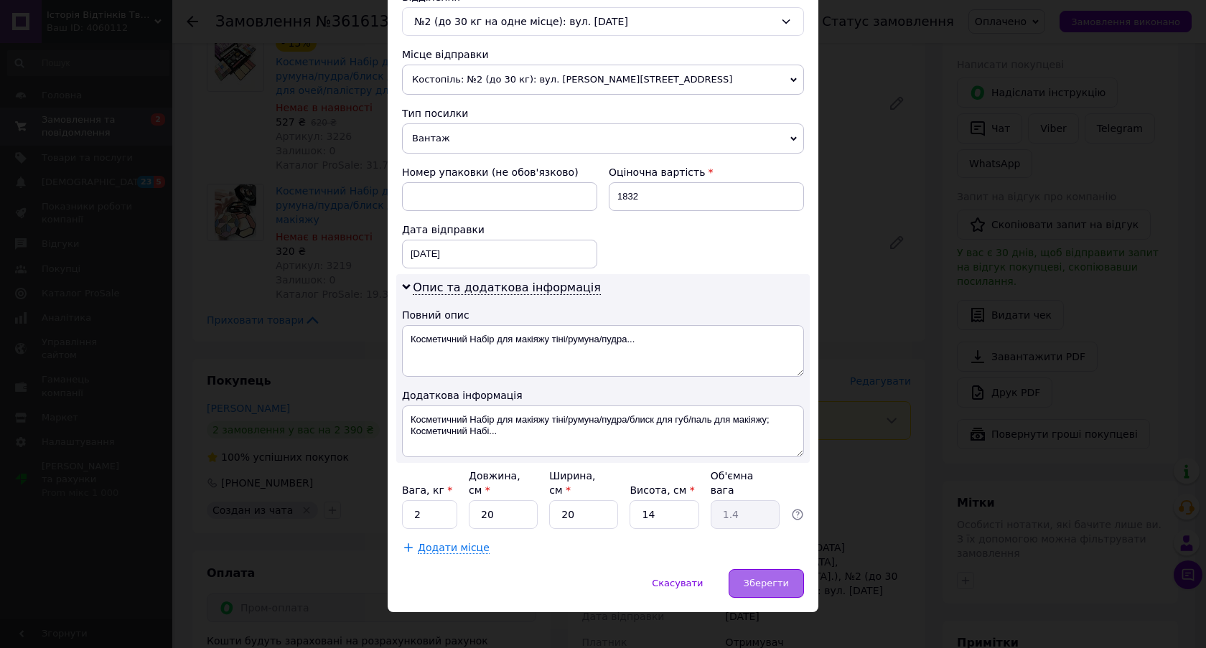
click at [585, 579] on div "Зберегти" at bounding box center [766, 583] width 75 height 29
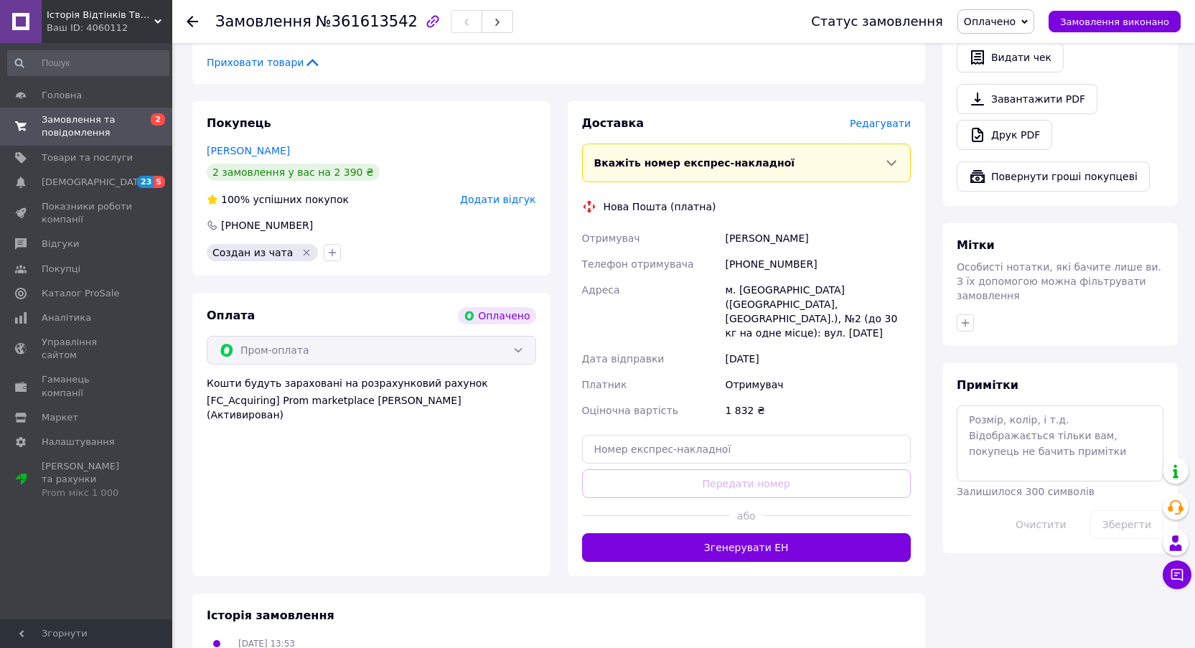
scroll to position [933, 0]
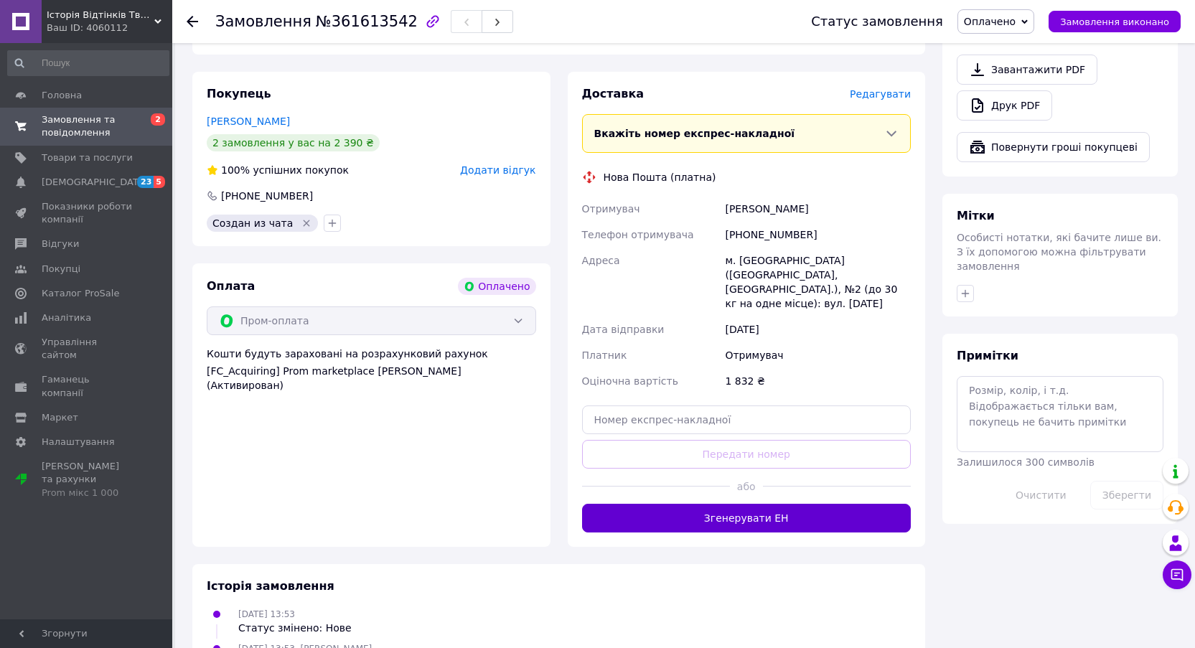
click at [585, 504] on button "Згенерувати ЕН" at bounding box center [747, 518] width 330 height 29
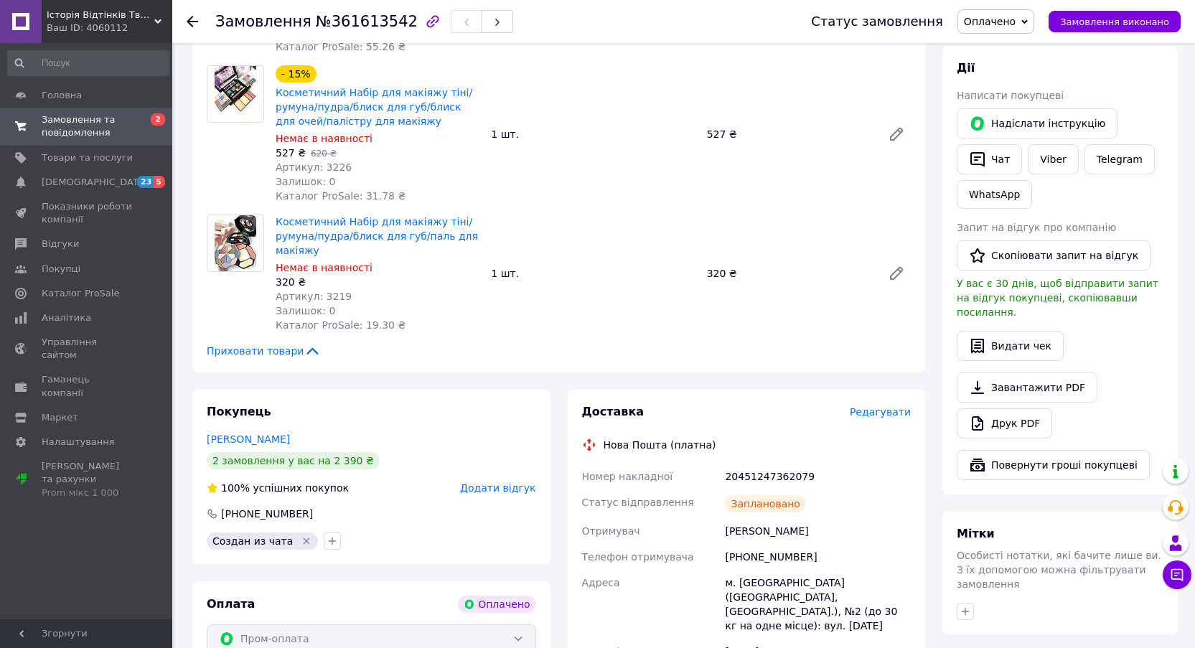
scroll to position [431, 0]
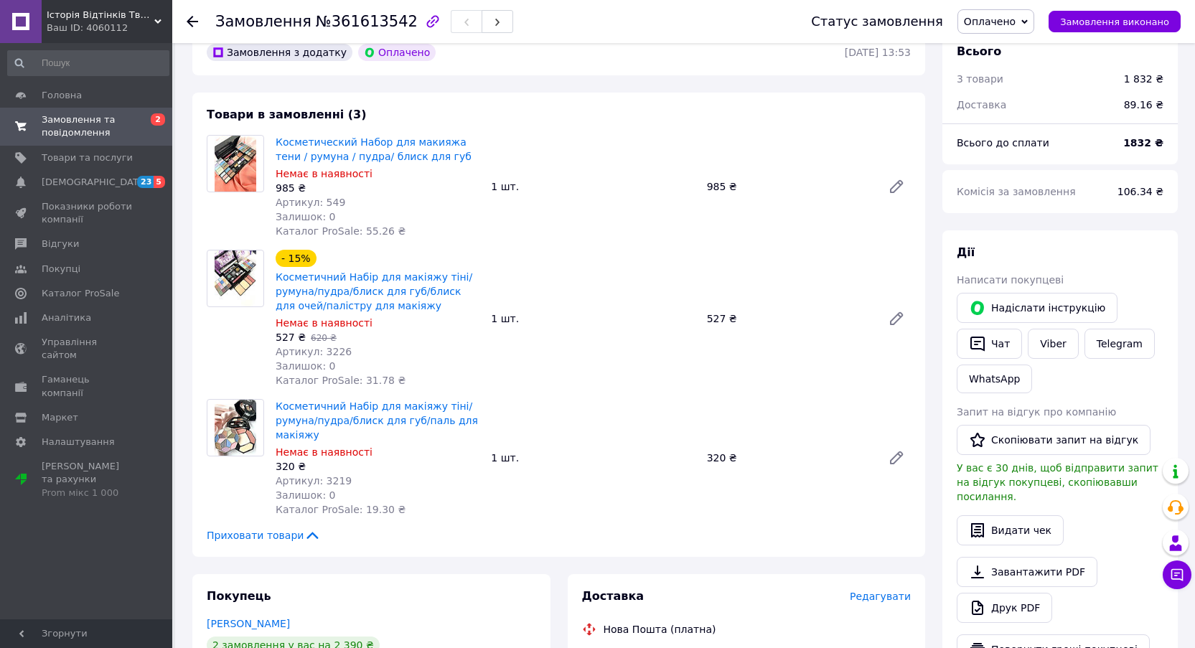
click at [189, 22] on use at bounding box center [192, 21] width 11 height 11
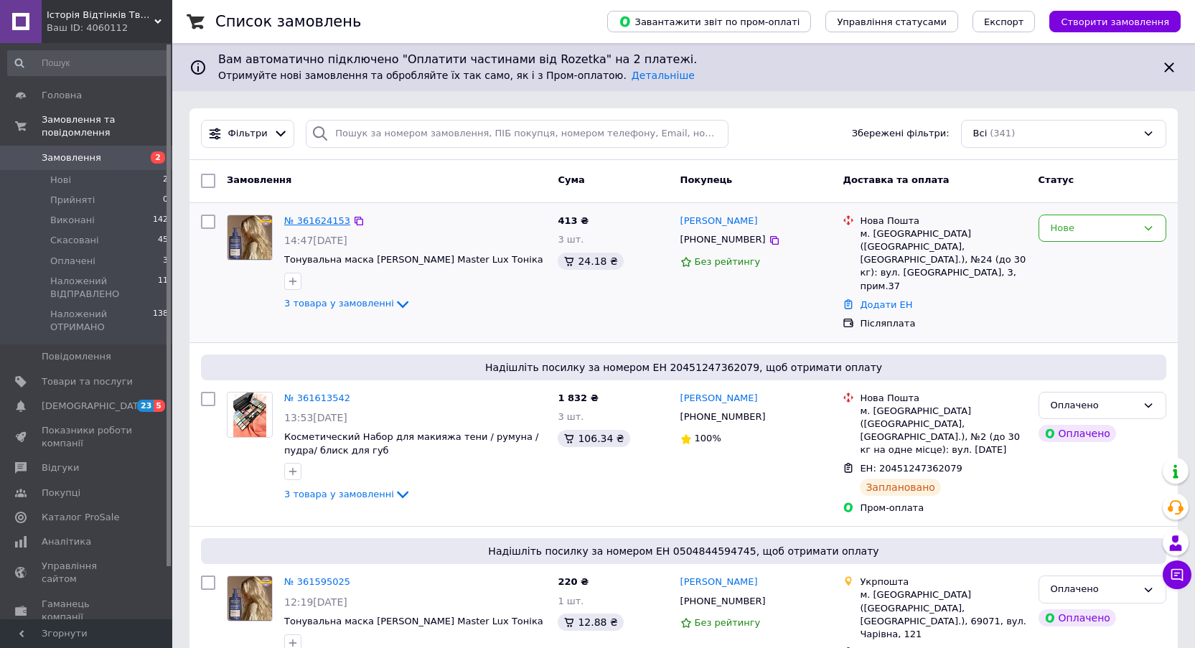
click at [323, 220] on link "№ 361624153" at bounding box center [317, 220] width 66 height 11
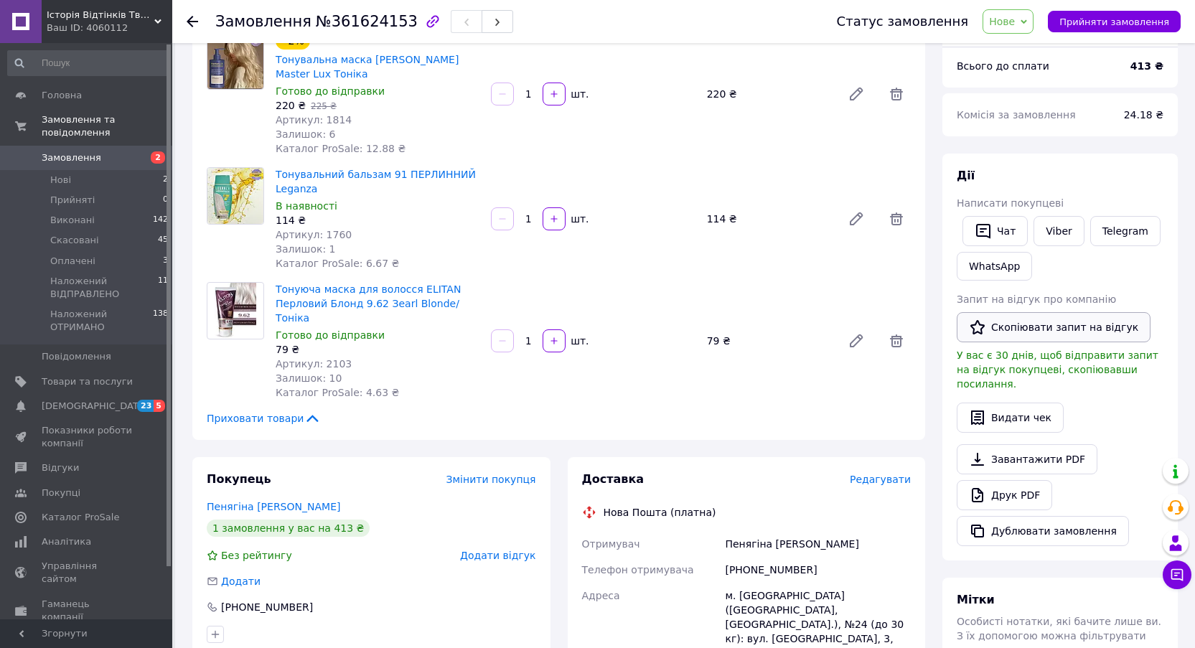
scroll to position [144, 0]
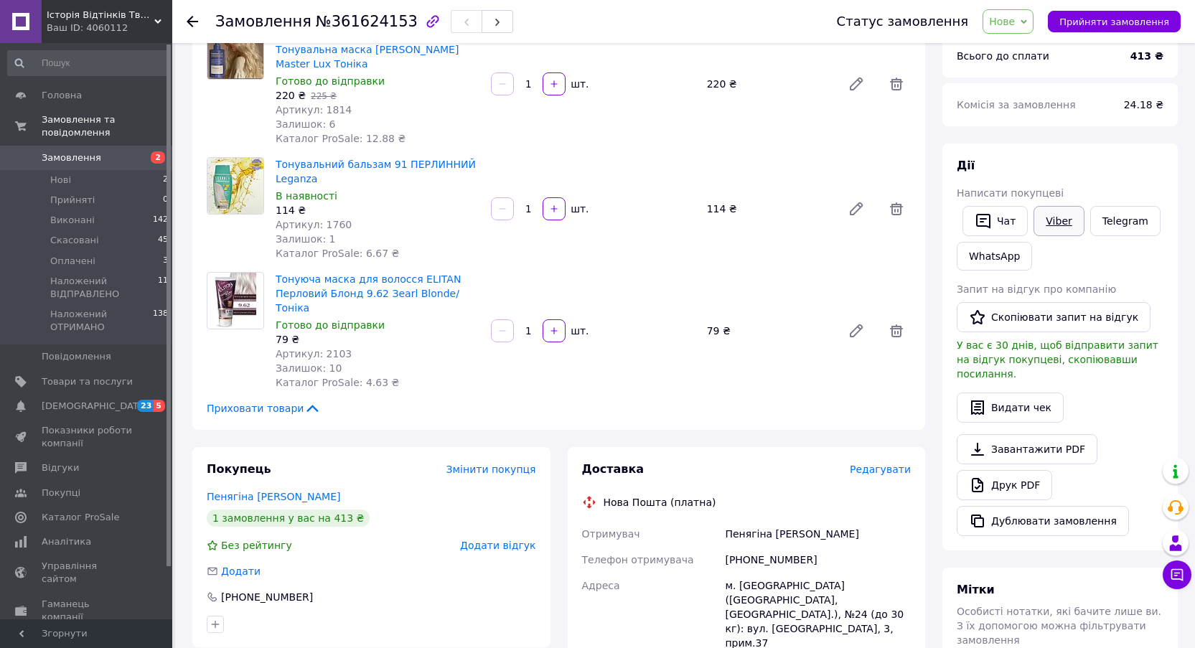
click at [585, 222] on link "Viber" at bounding box center [1059, 221] width 50 height 30
click at [585, 402] on div "Видати чек" at bounding box center [1060, 408] width 207 height 30
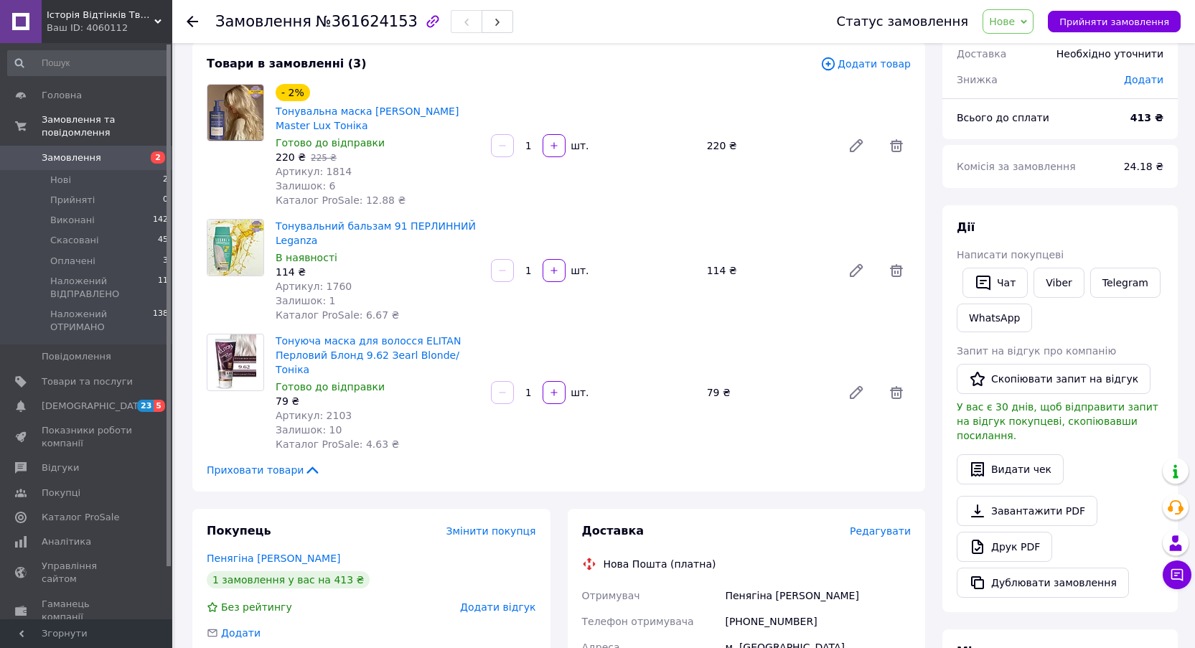
scroll to position [0, 0]
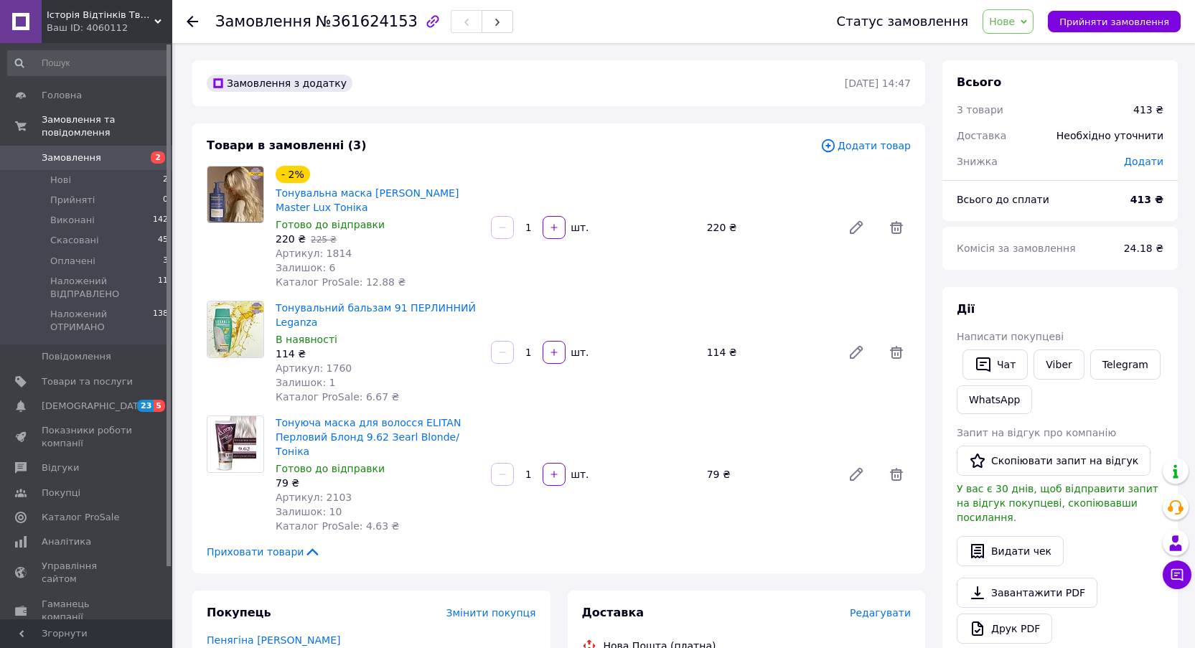
click at [585, 18] on span "Нове" at bounding box center [1002, 21] width 26 height 11
click at [191, 24] on icon at bounding box center [192, 21] width 11 height 11
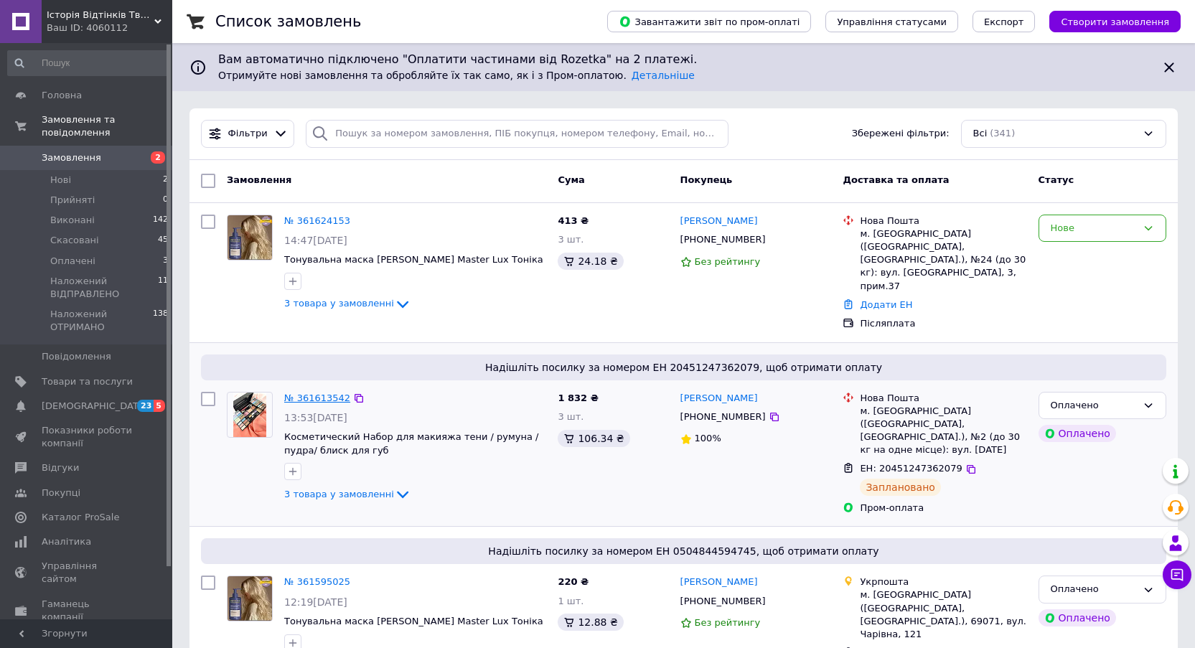
click at [330, 393] on link "№ 361613542" at bounding box center [317, 398] width 66 height 11
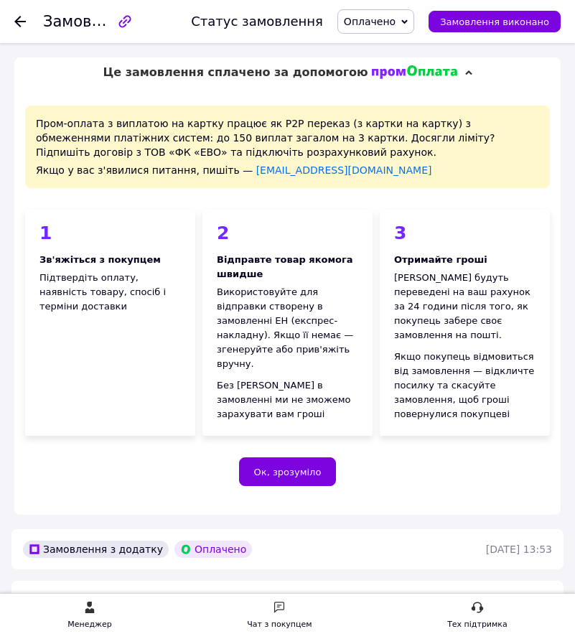
click at [12, 22] on div "Замовлення №361613542 Статус замовлення Оплачено Прийнято Виконано Скасовано На…" at bounding box center [287, 21] width 575 height 43
click at [17, 23] on use at bounding box center [19, 21] width 11 height 11
